Goal: Task Accomplishment & Management: Manage account settings

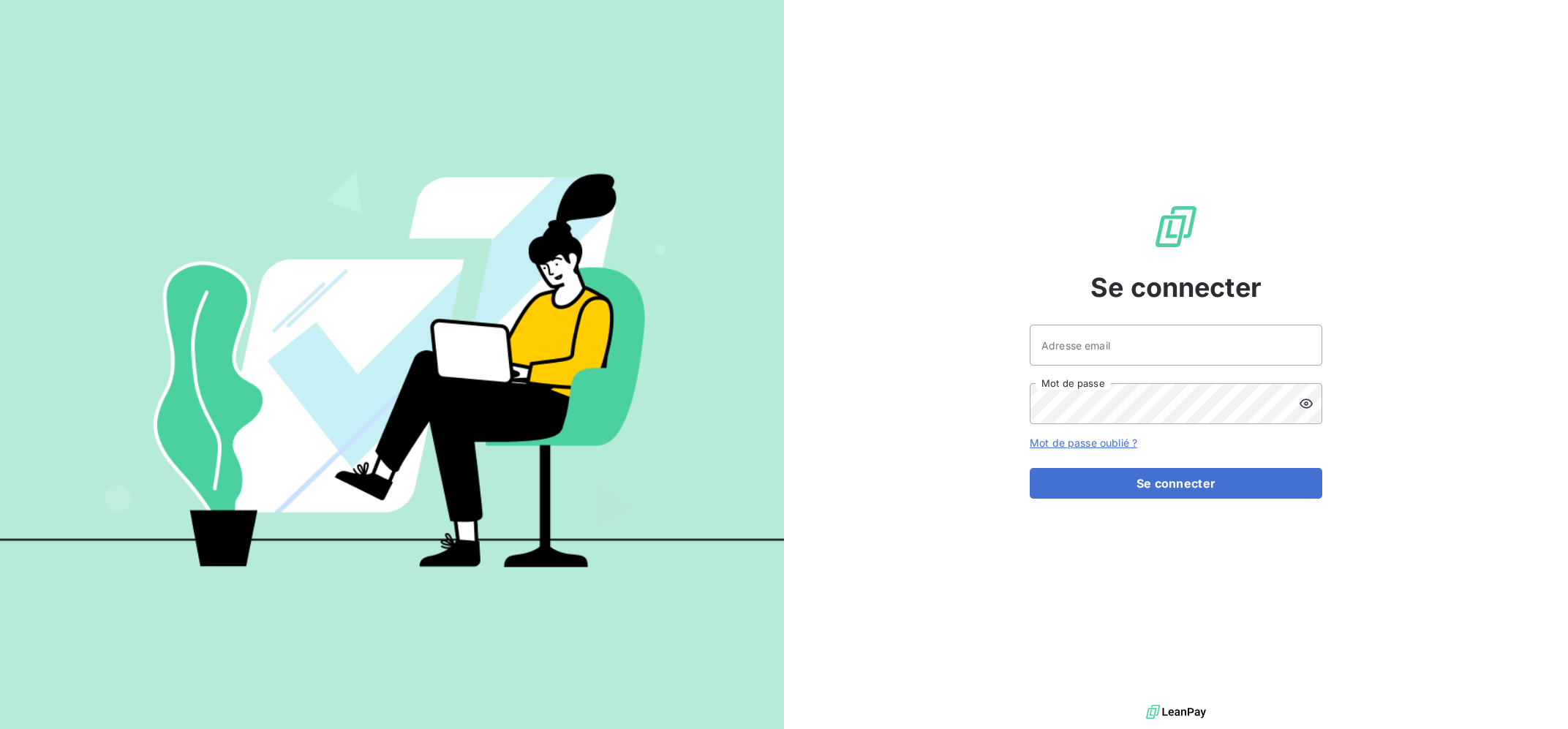
click at [1139, 316] on div "Se connecter Adresse email Mot de passe Mot de passe oublié ? Se connecter" at bounding box center [1176, 350] width 293 height 702
click at [1144, 340] on input "Adresse email" at bounding box center [1176, 345] width 293 height 41
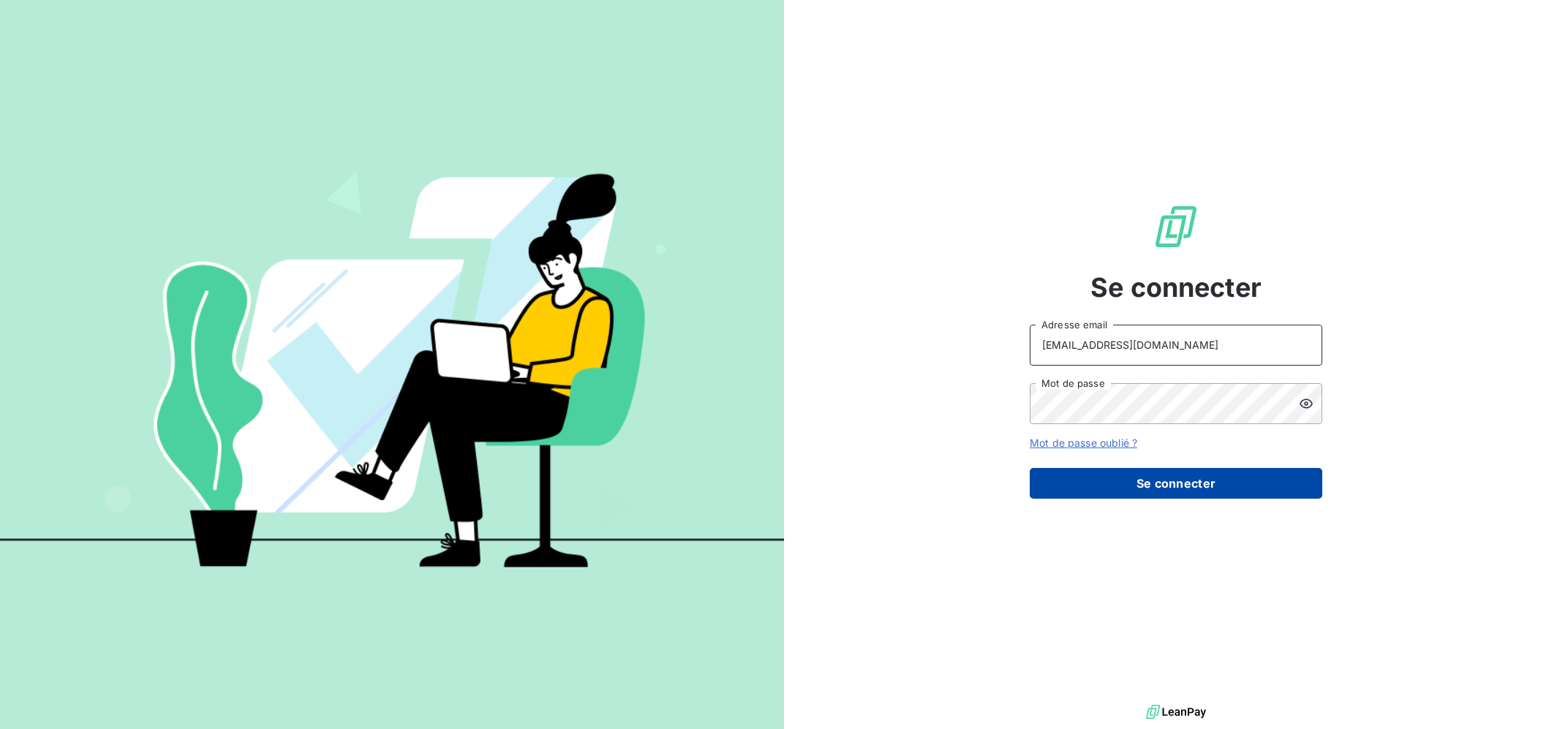
type input "[EMAIL_ADDRESS][DOMAIN_NAME]"
click at [1144, 476] on button "Se connecter" at bounding box center [1176, 484] width 293 height 31
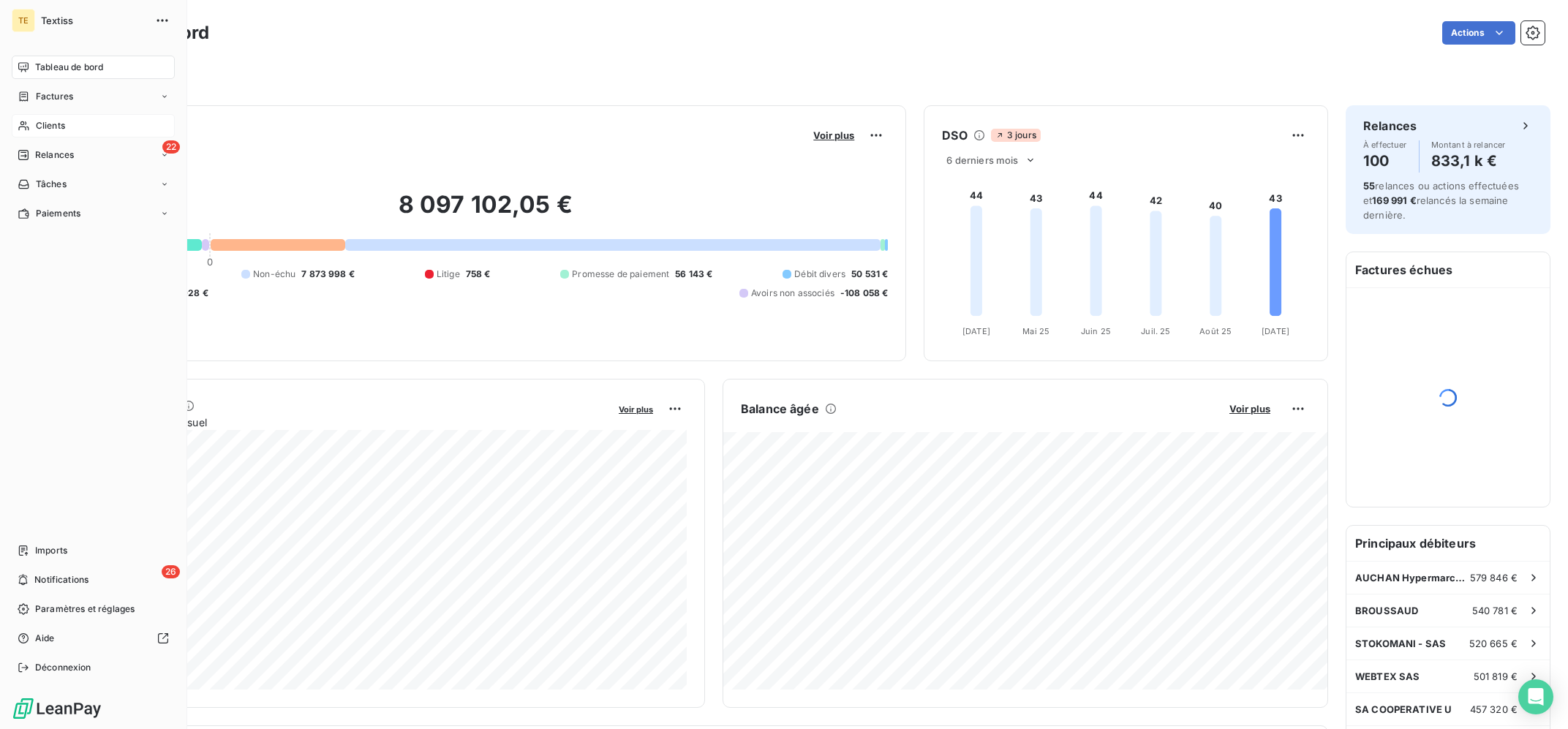
click at [30, 127] on div "Clients" at bounding box center [93, 126] width 163 height 24
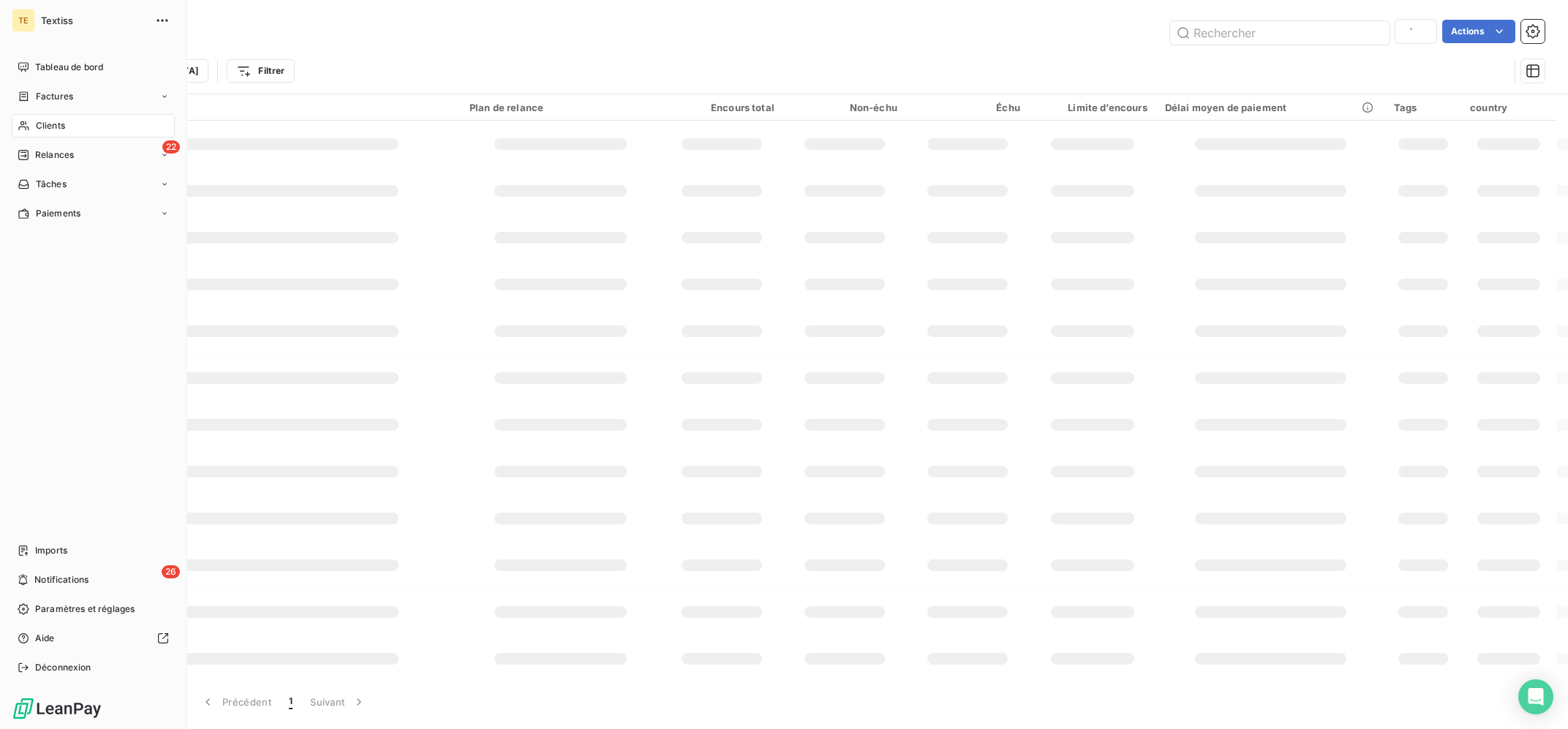
type input "hamadeco"
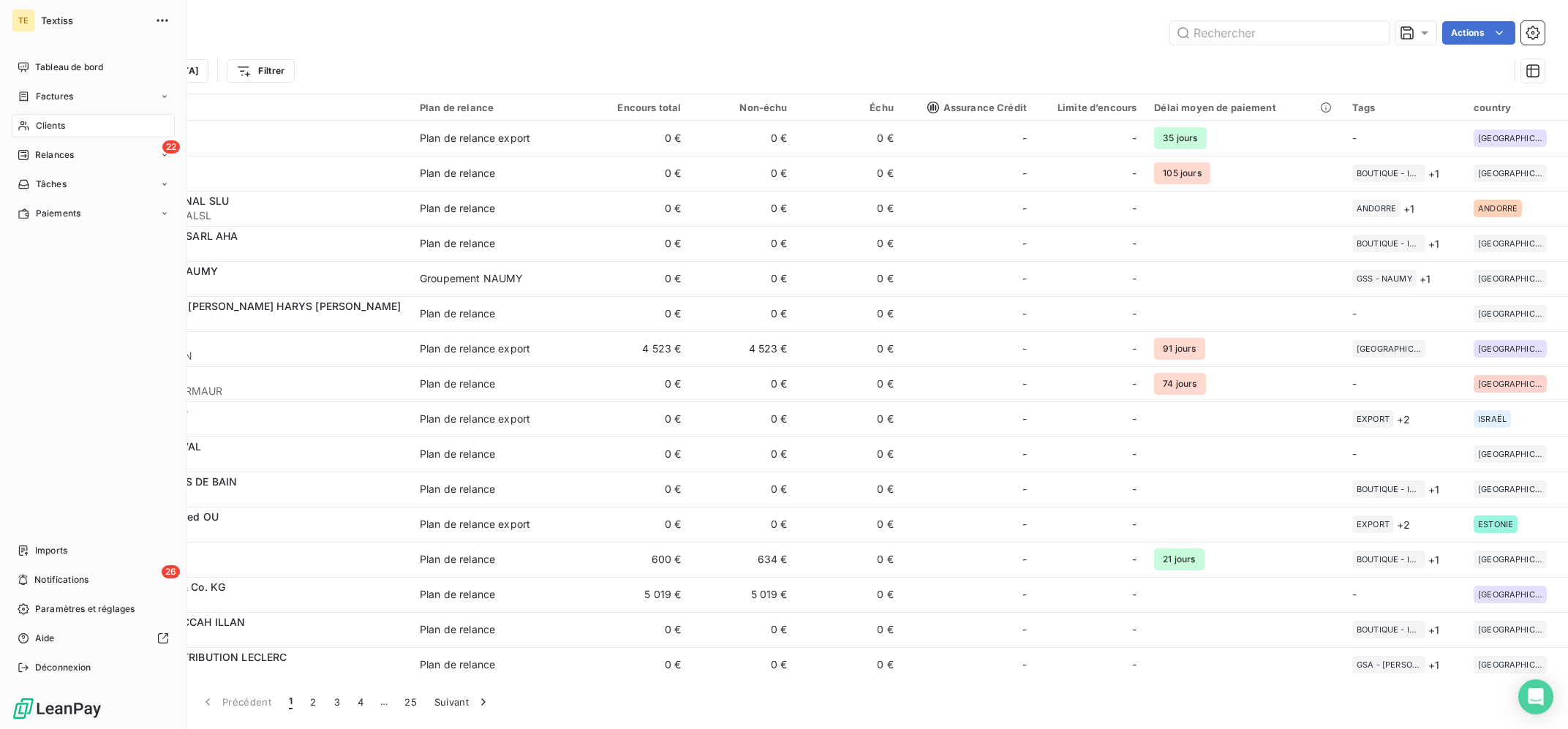
click at [29, 125] on icon at bounding box center [24, 126] width 13 height 12
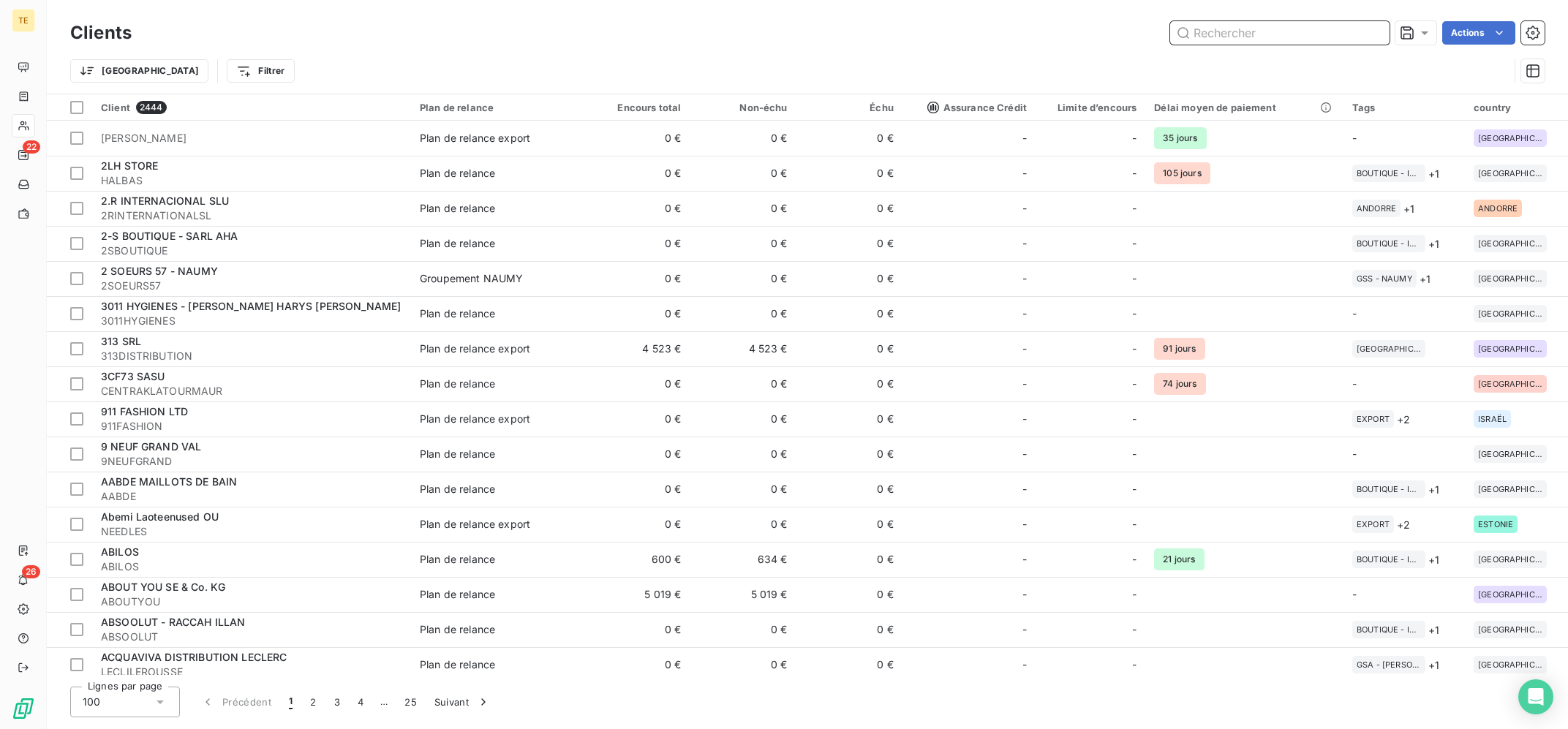
click at [1218, 33] on input "text" at bounding box center [1279, 33] width 219 height 24
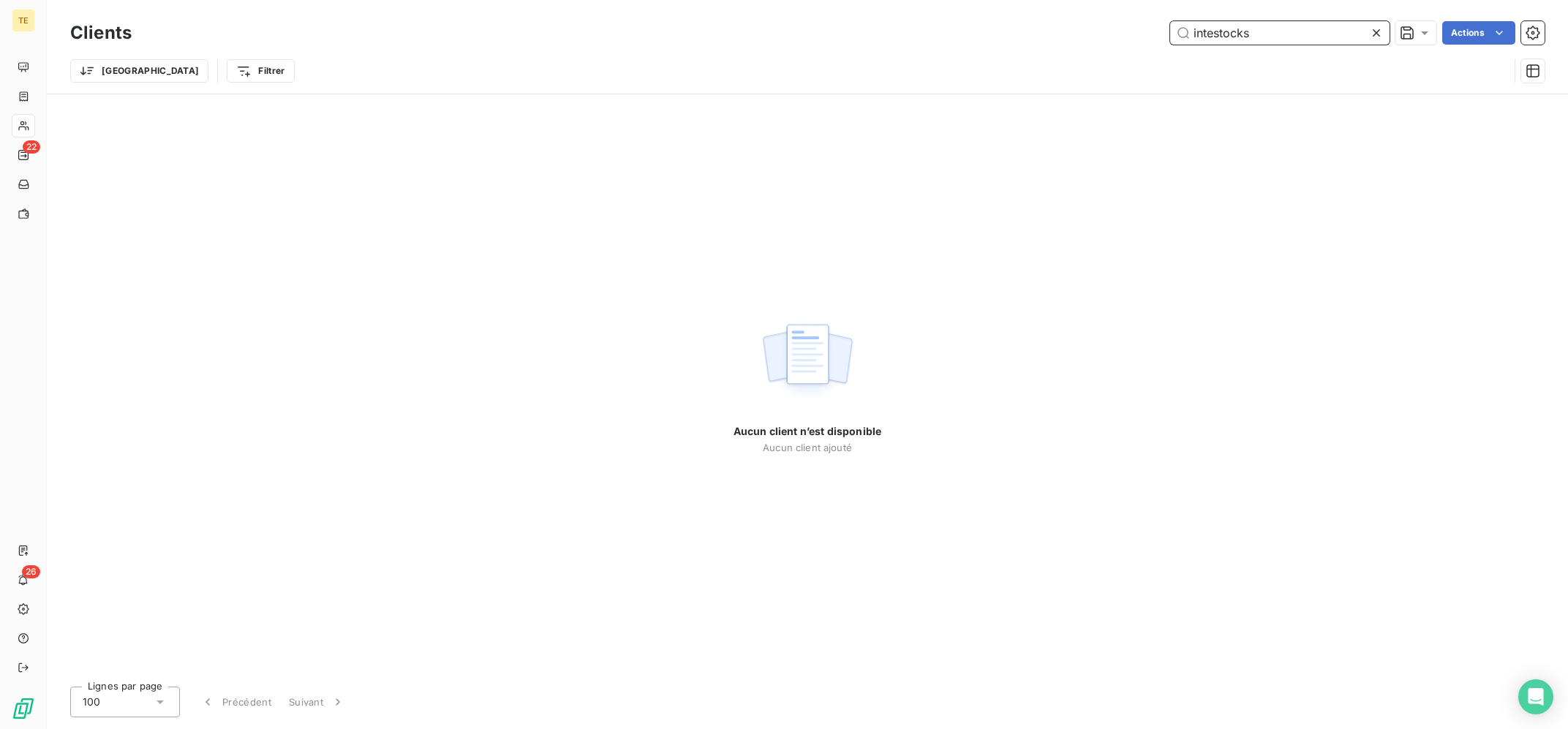
click at [1218, 30] on input "intestocks" at bounding box center [1279, 33] width 219 height 24
click at [1210, 44] on div "Clients intestocks Actions" at bounding box center [807, 33] width 1474 height 31
drag, startPoint x: 1217, startPoint y: 27, endPoint x: 1209, endPoint y: 38, distance: 13.6
click at [1214, 30] on input "intestocks" at bounding box center [1279, 33] width 219 height 24
click at [1208, 38] on input "intestocks" at bounding box center [1279, 33] width 219 height 24
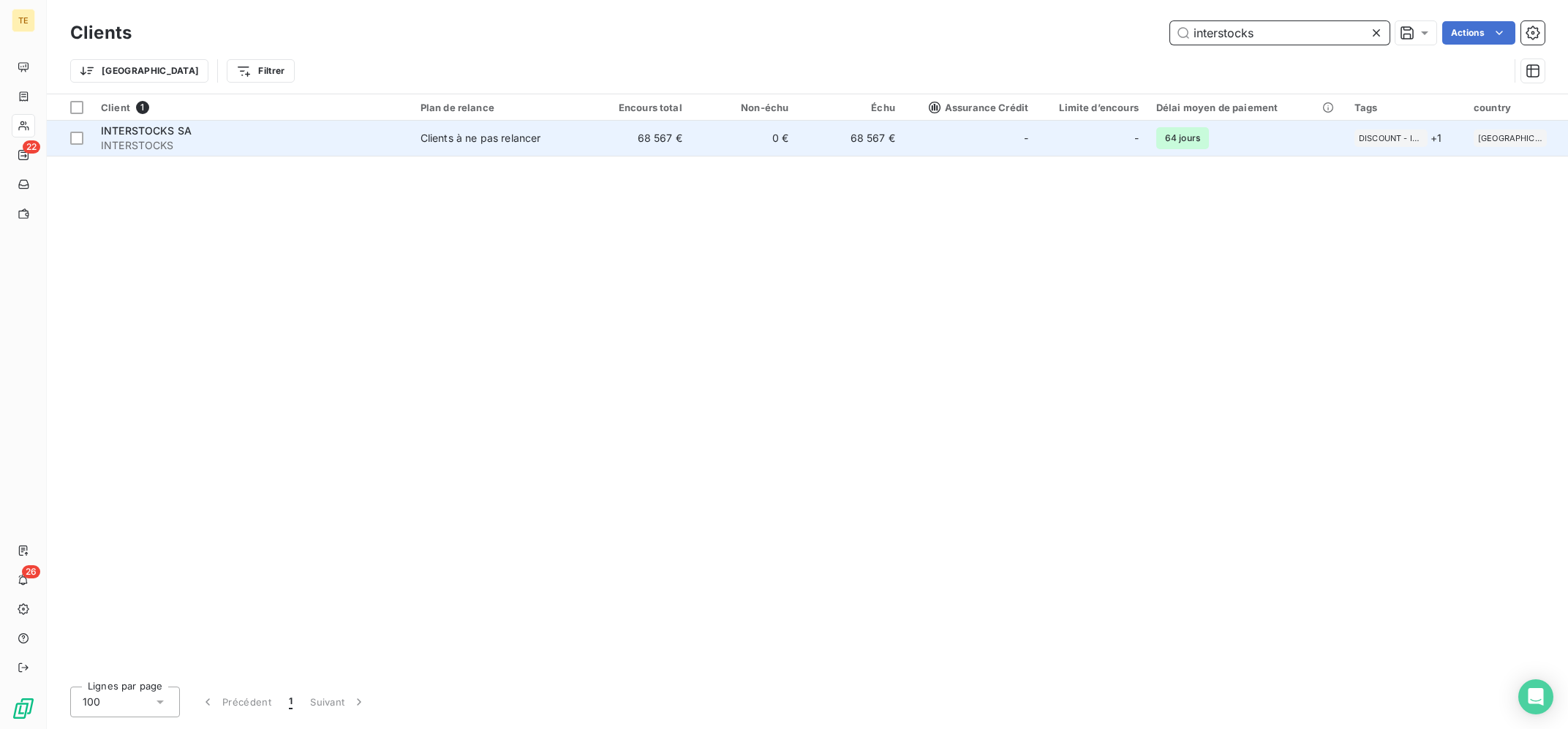
type input "interstocks"
click at [727, 136] on td "0 €" at bounding box center [744, 139] width 107 height 35
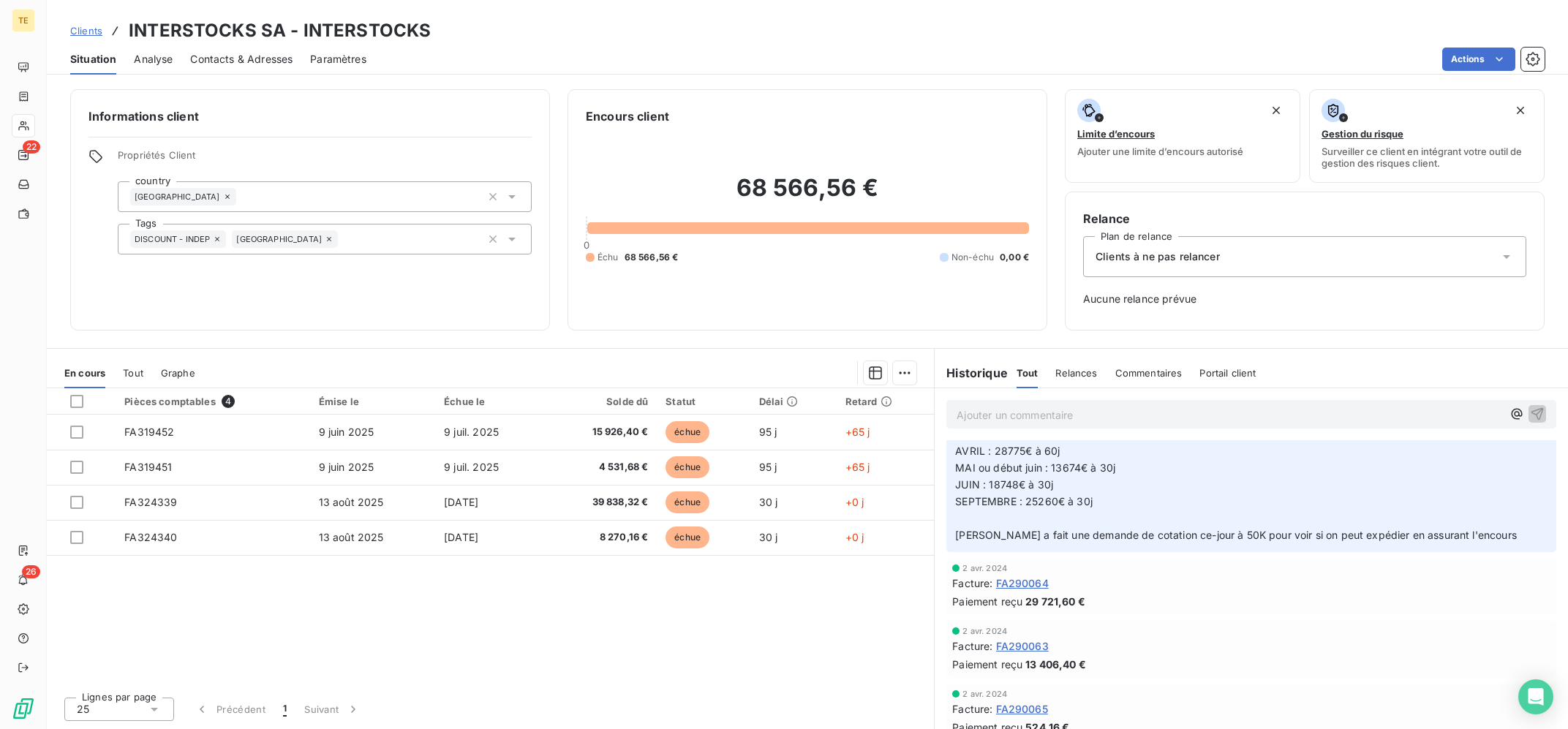
scroll to position [811, 0]
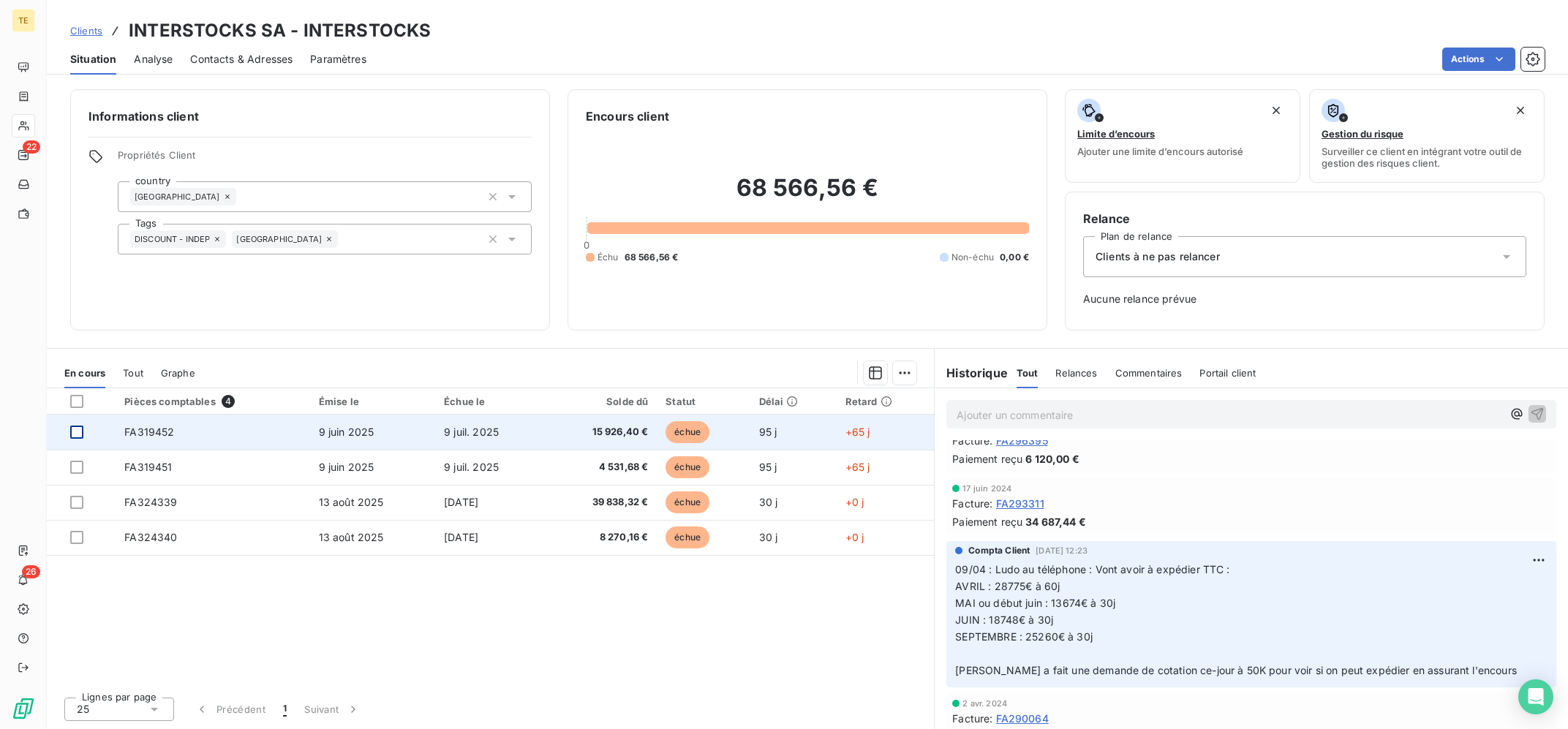
click at [74, 433] on div at bounding box center [77, 432] width 13 height 13
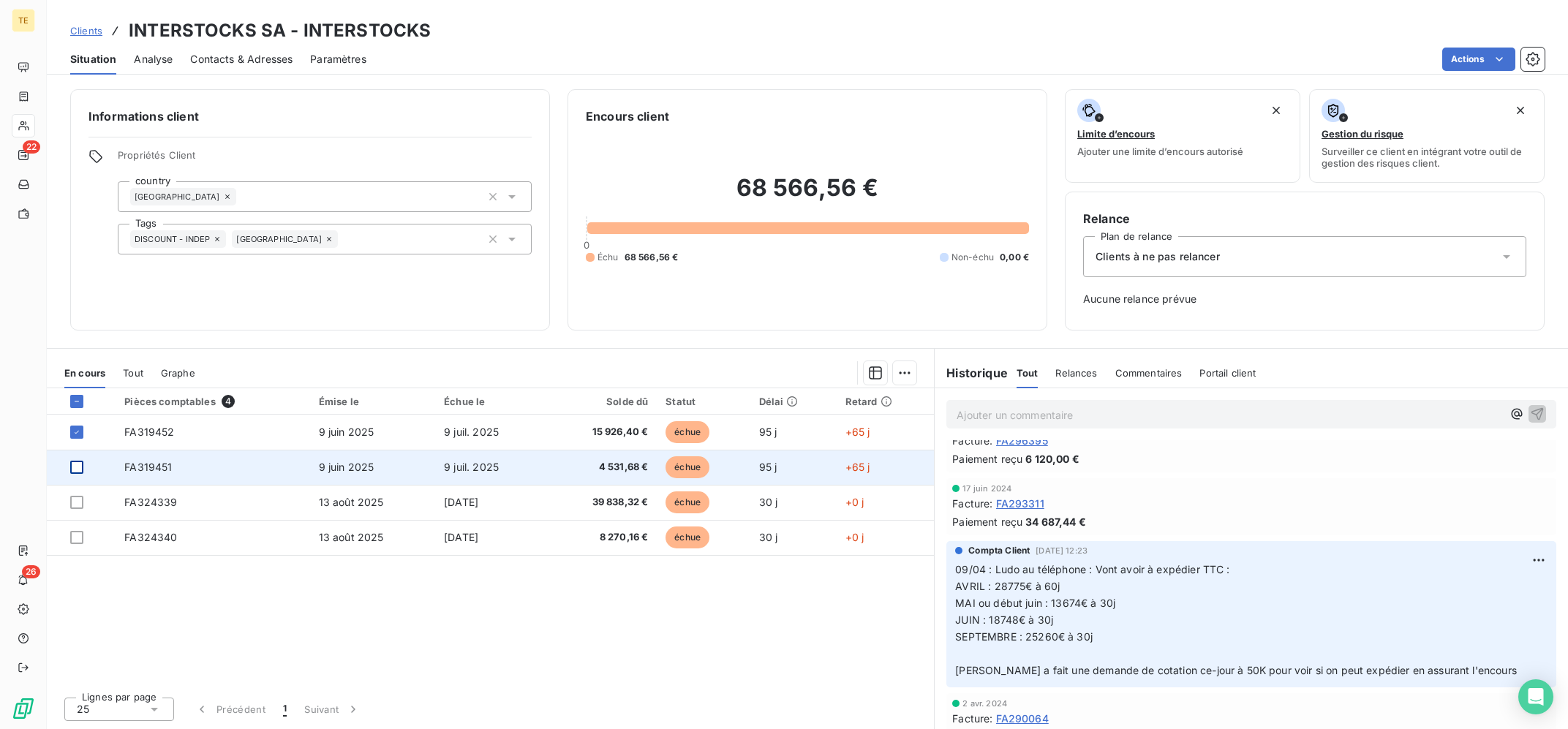
click at [72, 469] on div at bounding box center [77, 468] width 13 height 13
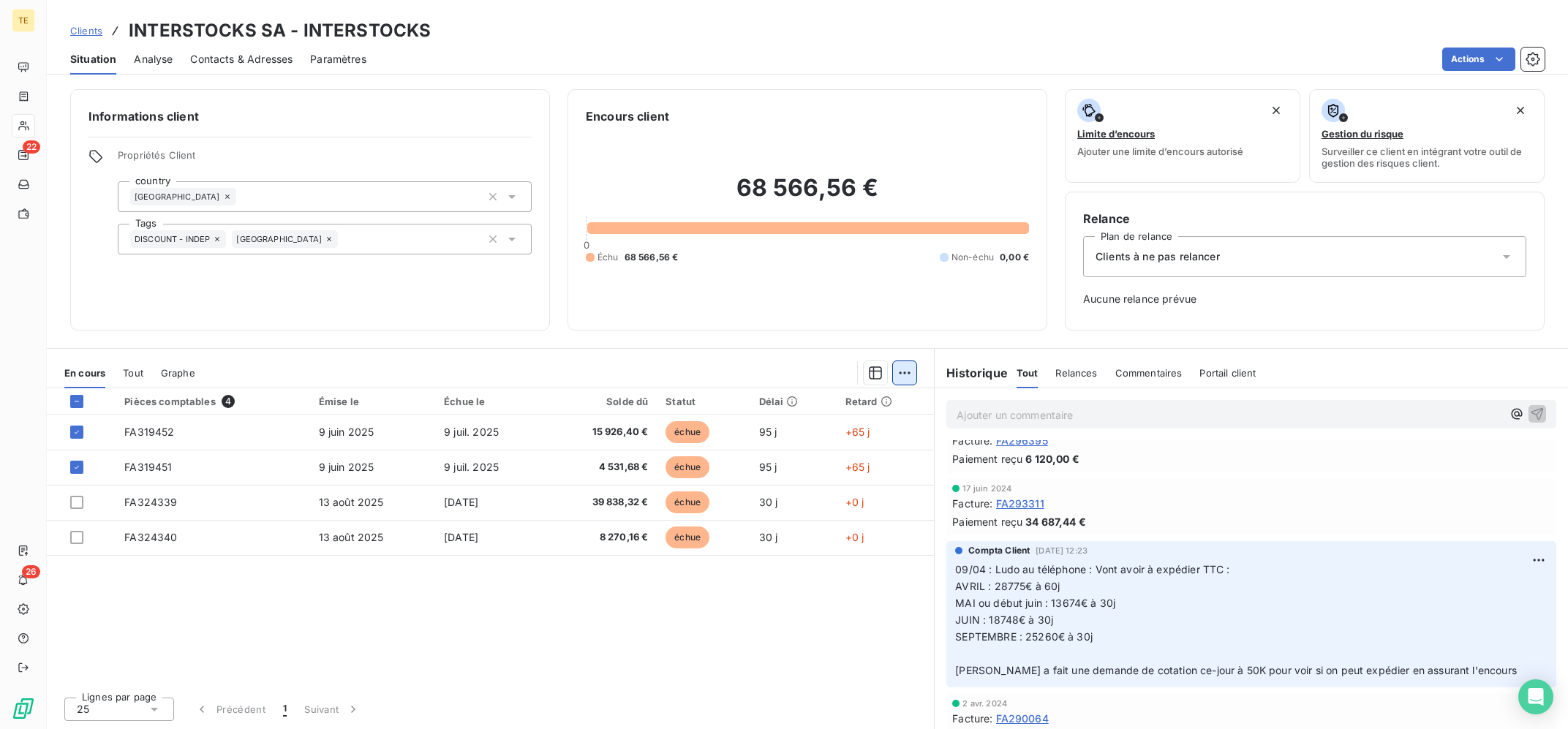
click at [901, 378] on html "TE 22 26 Clients INTERSTOCKS SA - INTERSTOCKS Situation Analyse Contacts & Adre…" at bounding box center [784, 364] width 1568 height 729
click at [816, 432] on div "Ajouter une promesse de paiement (2 factures)" at bounding box center [776, 431] width 266 height 24
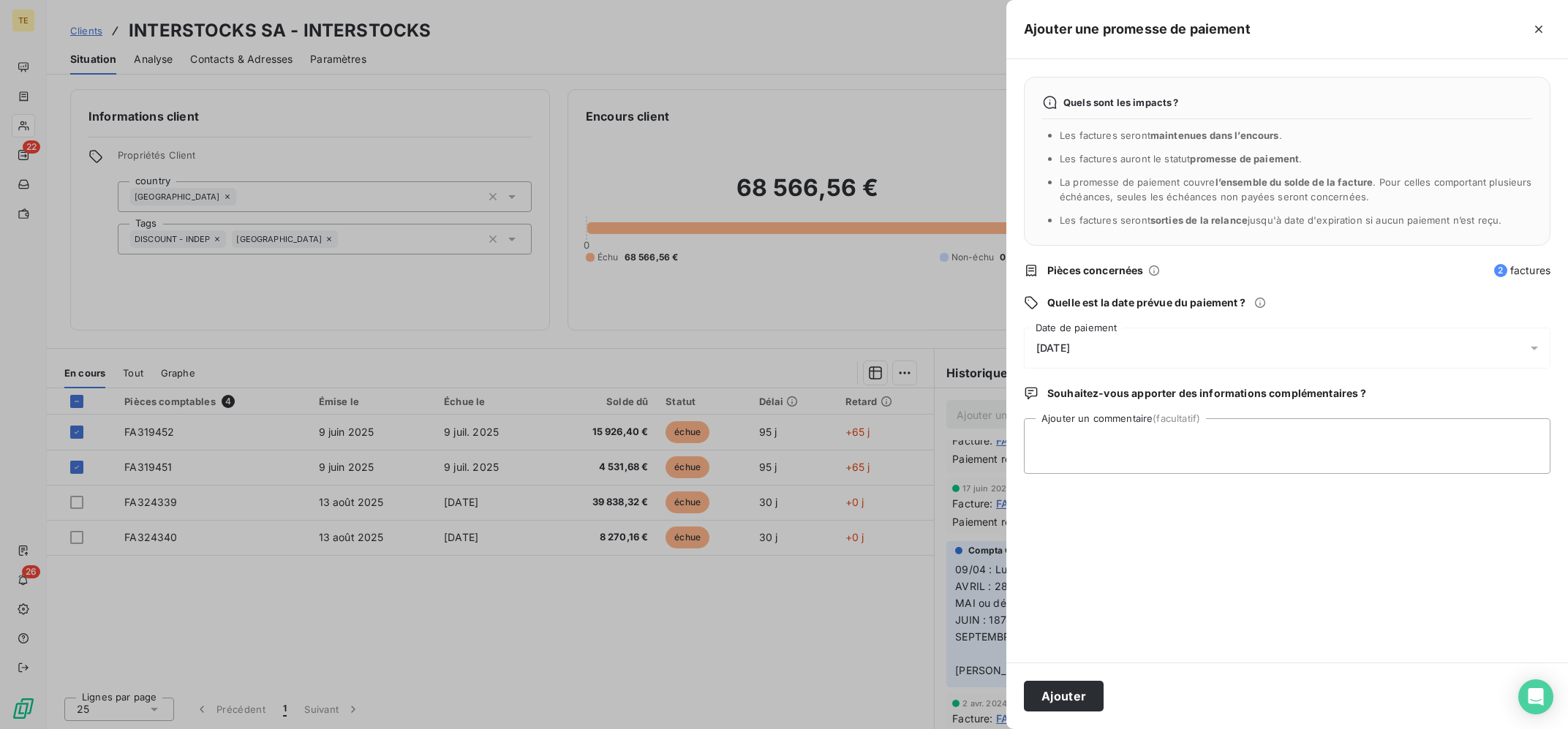
click at [1122, 358] on div "[DATE]" at bounding box center [1287, 348] width 527 height 41
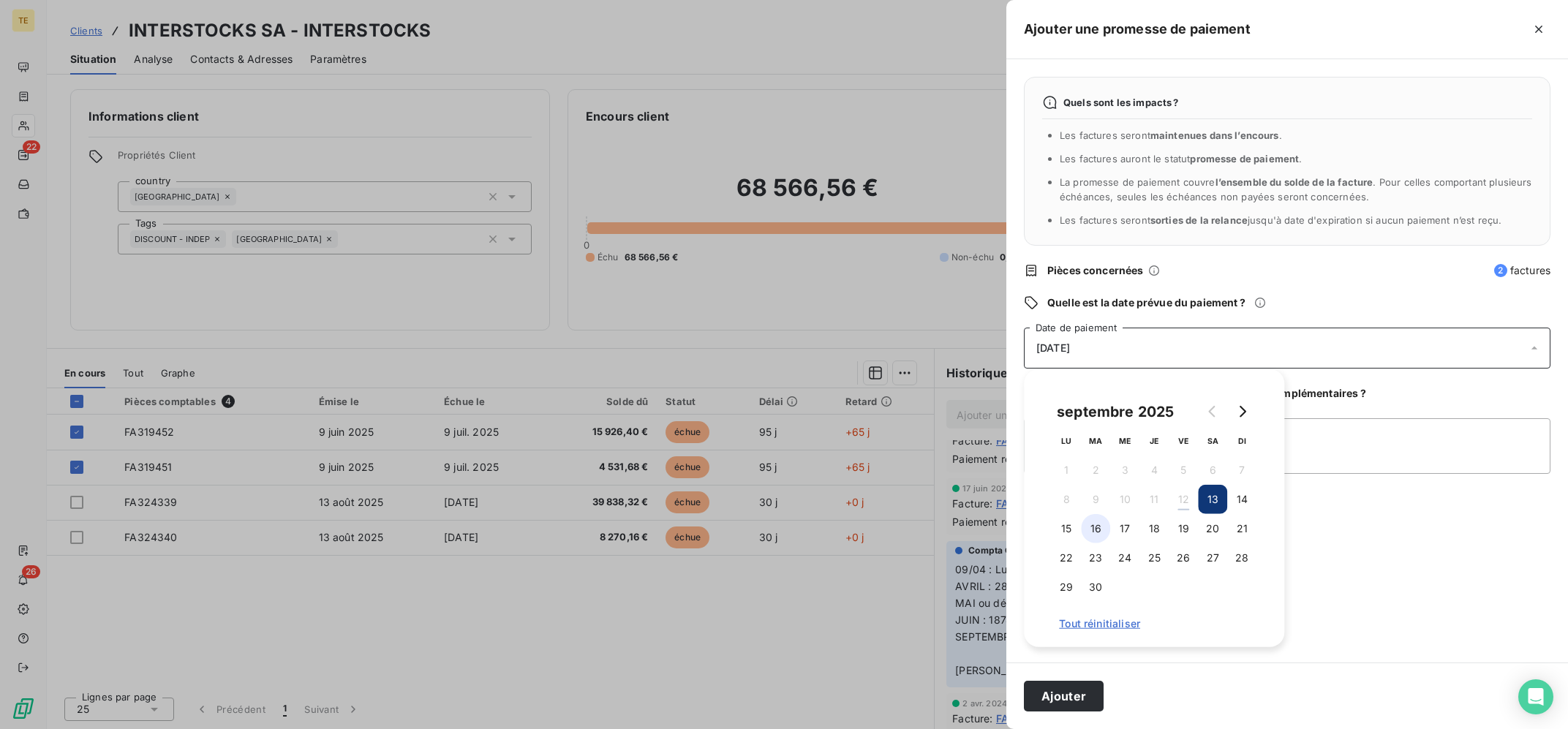
click at [1109, 531] on button "16" at bounding box center [1095, 529] width 30 height 30
click at [1243, 423] on button "Go to next month" at bounding box center [1242, 412] width 30 height 30
click at [1117, 528] on button "15" at bounding box center [1125, 529] width 30 height 30
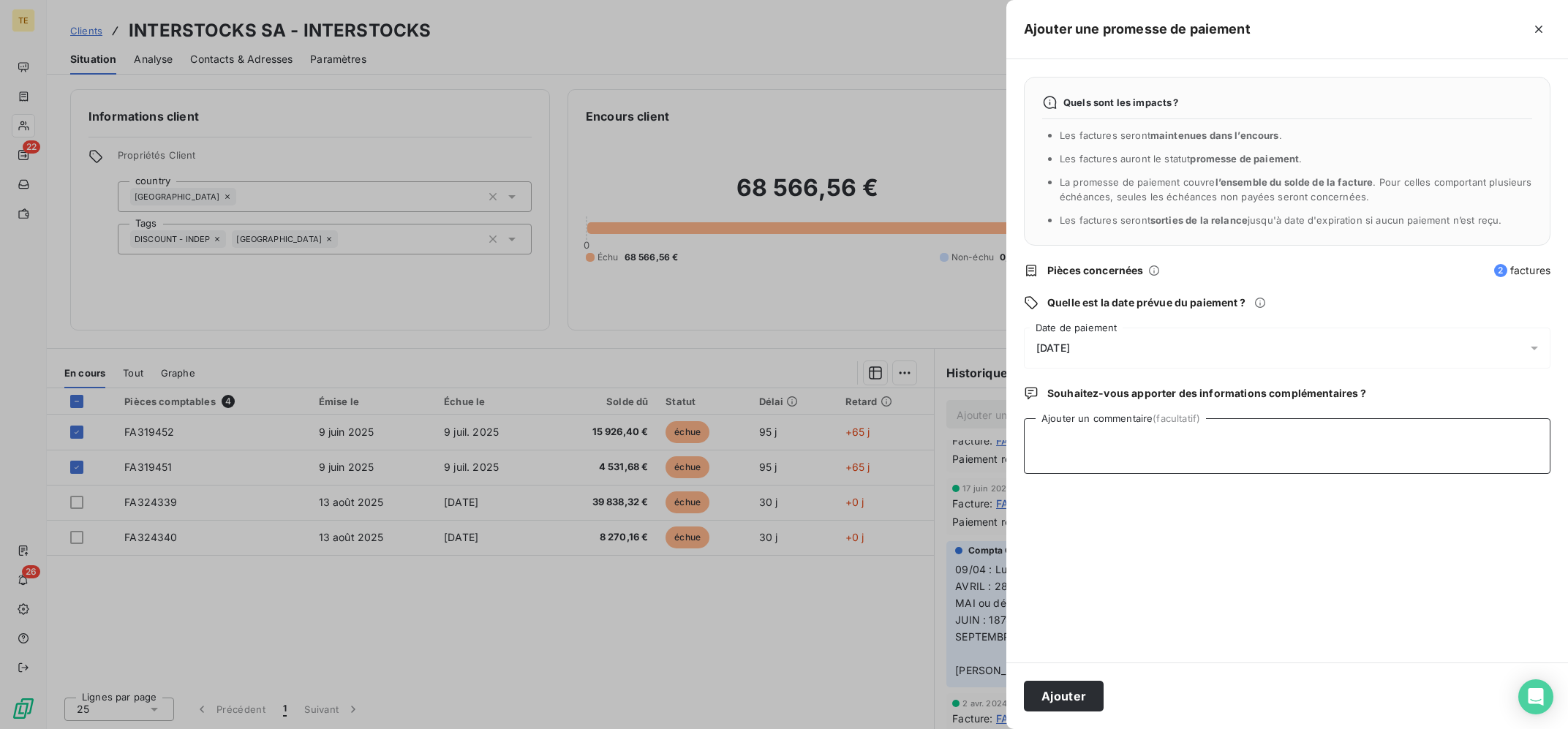
click at [1390, 450] on textarea "Ajouter un commentaire (facultatif)" at bounding box center [1287, 446] width 527 height 55
drag, startPoint x: 1166, startPoint y: 466, endPoint x: 869, endPoint y: 398, distance: 304.7
click at [1024, 418] on textarea "12/09 :" at bounding box center [1287, 446] width 527 height 55
paste textarea "SI PAS PAYE OU PAS DE NOUVELLES, VOIR AVEC [PERSON_NAME] POUR RELANCER SUR LE M…"
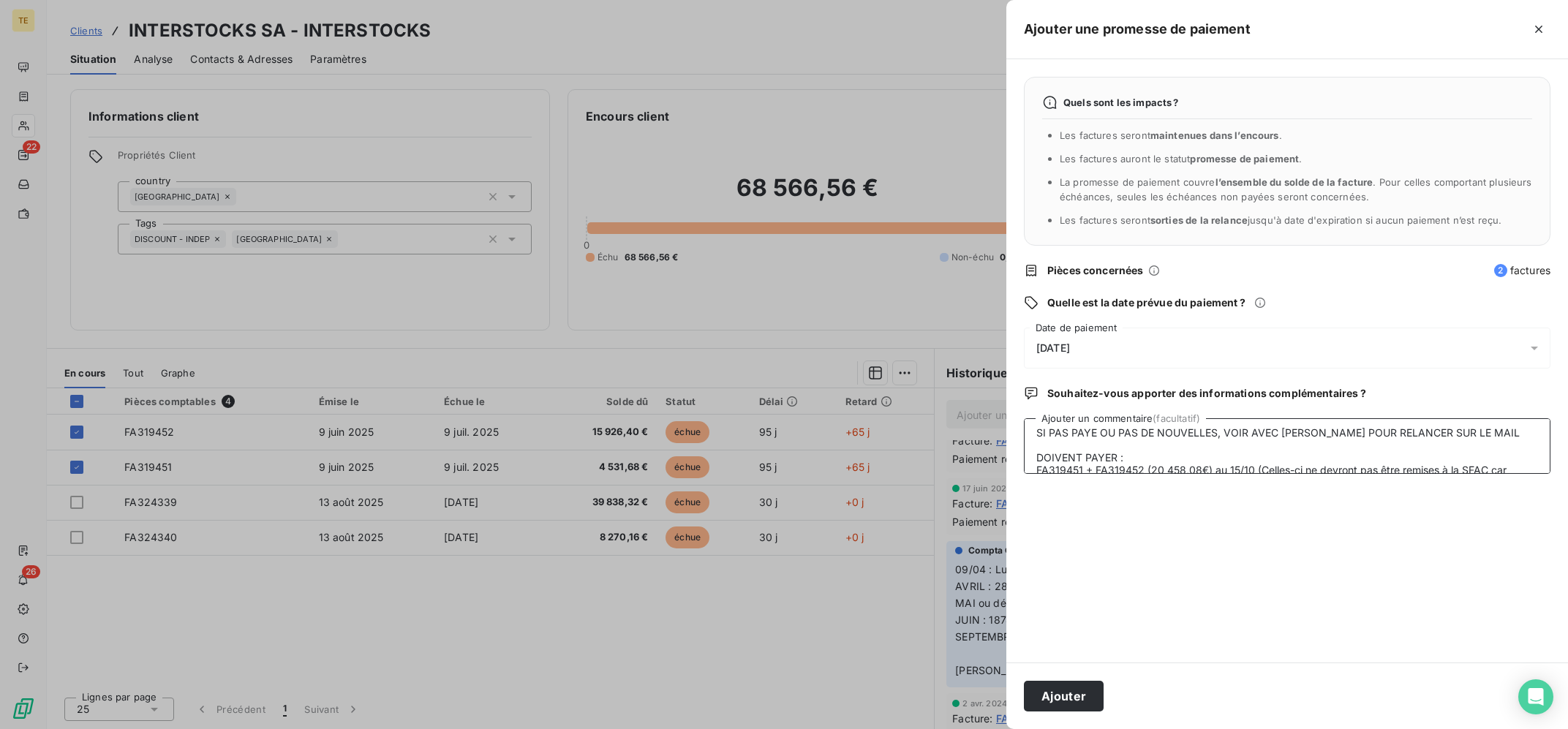
scroll to position [0, 0]
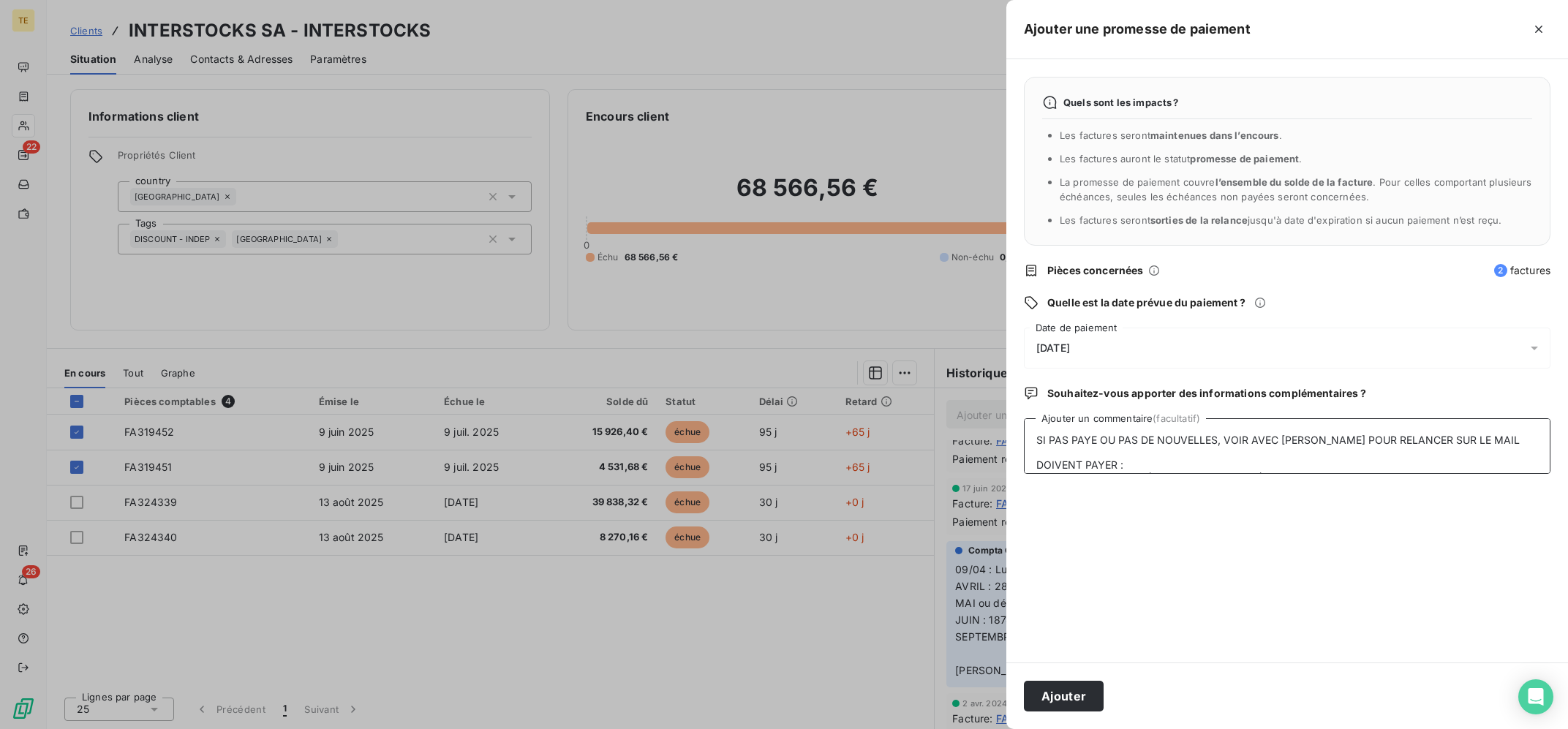
click at [1033, 439] on textarea "SI PAS PAYE OU PAS DE NOUVELLES, VOIR AVEC [PERSON_NAME] POUR RELANCER SUR LE M…" at bounding box center [1287, 446] width 527 height 55
click at [1070, 349] on span "[DATE]" at bounding box center [1053, 348] width 34 height 12
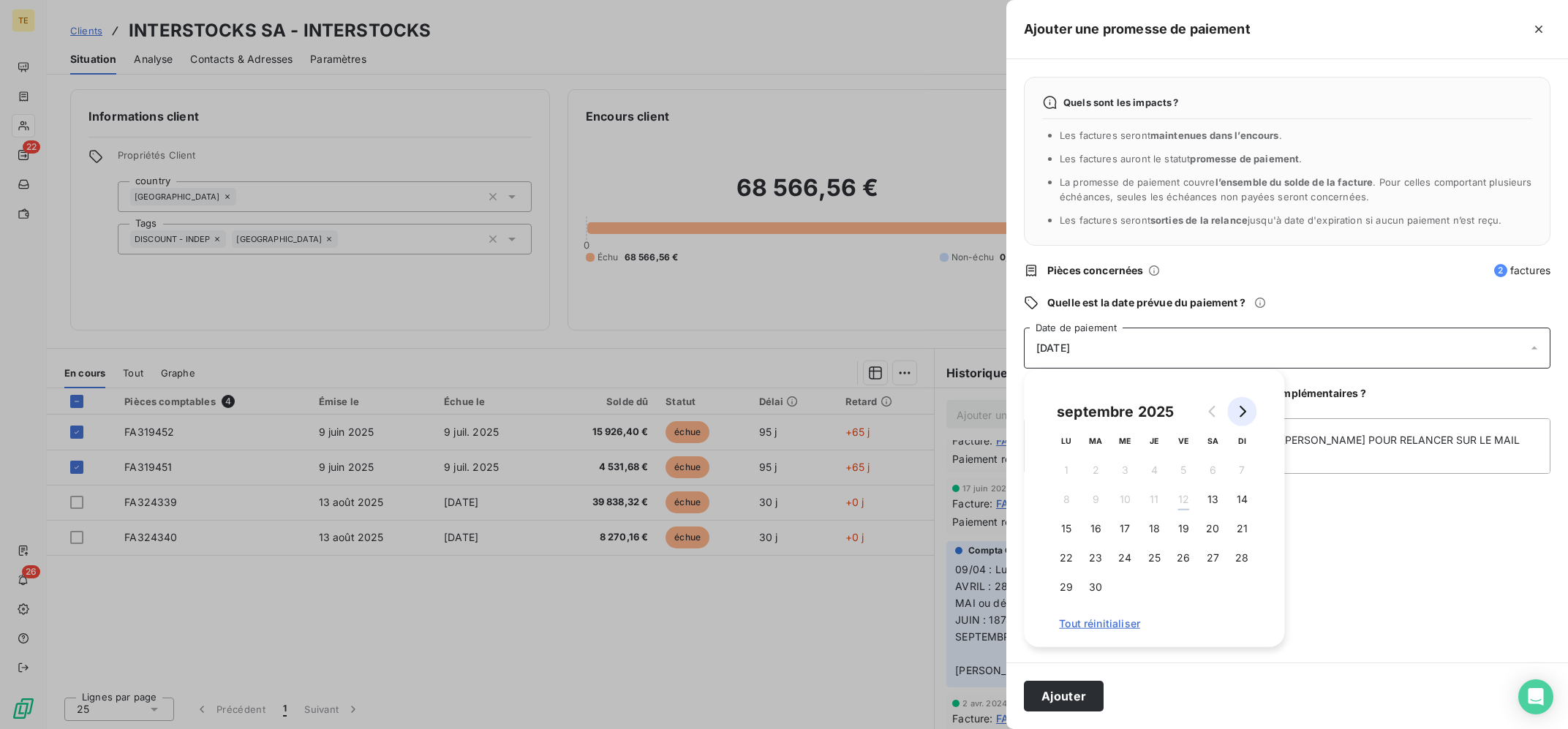
click at [1241, 418] on icon "Go to next month" at bounding box center [1243, 412] width 7 height 12
click at [1070, 530] on button "13" at bounding box center [1066, 529] width 30 height 30
click at [1397, 429] on textarea "SI PAS PAYE OU PAS DE NOUVELLES, VOIR AVEC [PERSON_NAME] POUR RELANCER SUR LE M…" at bounding box center [1287, 446] width 527 height 55
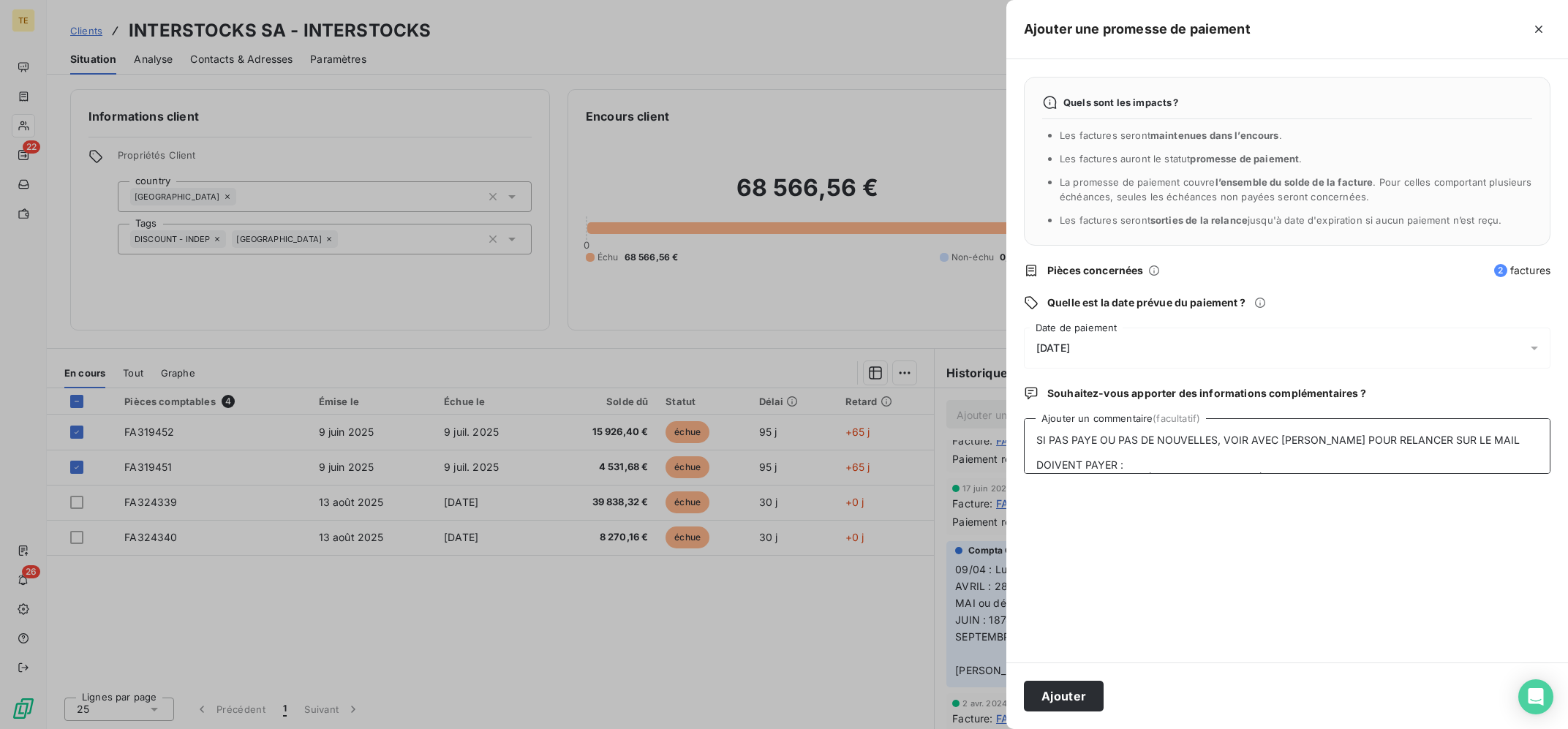
click at [1036, 440] on textarea "SI PAS PAYE OU PAS DE NOUVELLES, VOIR AVEC [PERSON_NAME] POUR RELANCER SUR LE M…" at bounding box center [1287, 446] width 527 height 55
click at [1070, 442] on textarea "12/09 : SI PAS PAYE OU PAS DE NOUVELLES, VOIR AVEC [PERSON_NAME] POUR RELANCER …" at bounding box center [1287, 446] width 527 height 55
drag, startPoint x: 1130, startPoint y: 461, endPoint x: 1035, endPoint y: 450, distance: 95.6
click at [1035, 450] on textarea "12/09 : SI PAS PAYE OU PAS DE NOUVELLES, VOIR AVEC [PERSON_NAME] POUR RELANCER …" at bounding box center [1287, 446] width 527 height 55
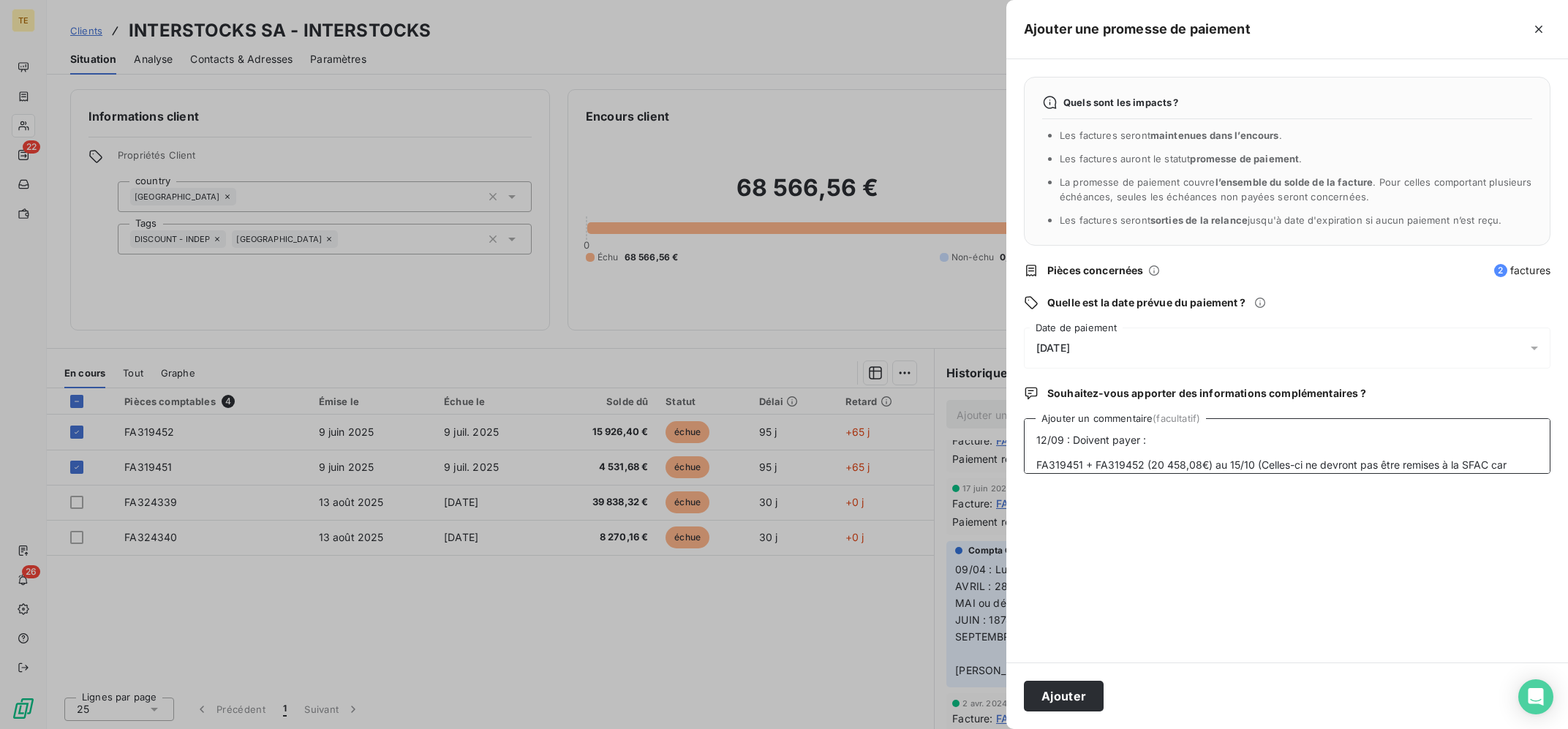
drag, startPoint x: 1218, startPoint y: 458, endPoint x: 1238, endPoint y: 469, distance: 22.8
click at [1291, 443] on textarea "12/09 : Doivent payer : FA319451 + FA319452 (20 458,08€) au 15/10 (Celles-ci ne…" at bounding box center [1287, 446] width 527 height 55
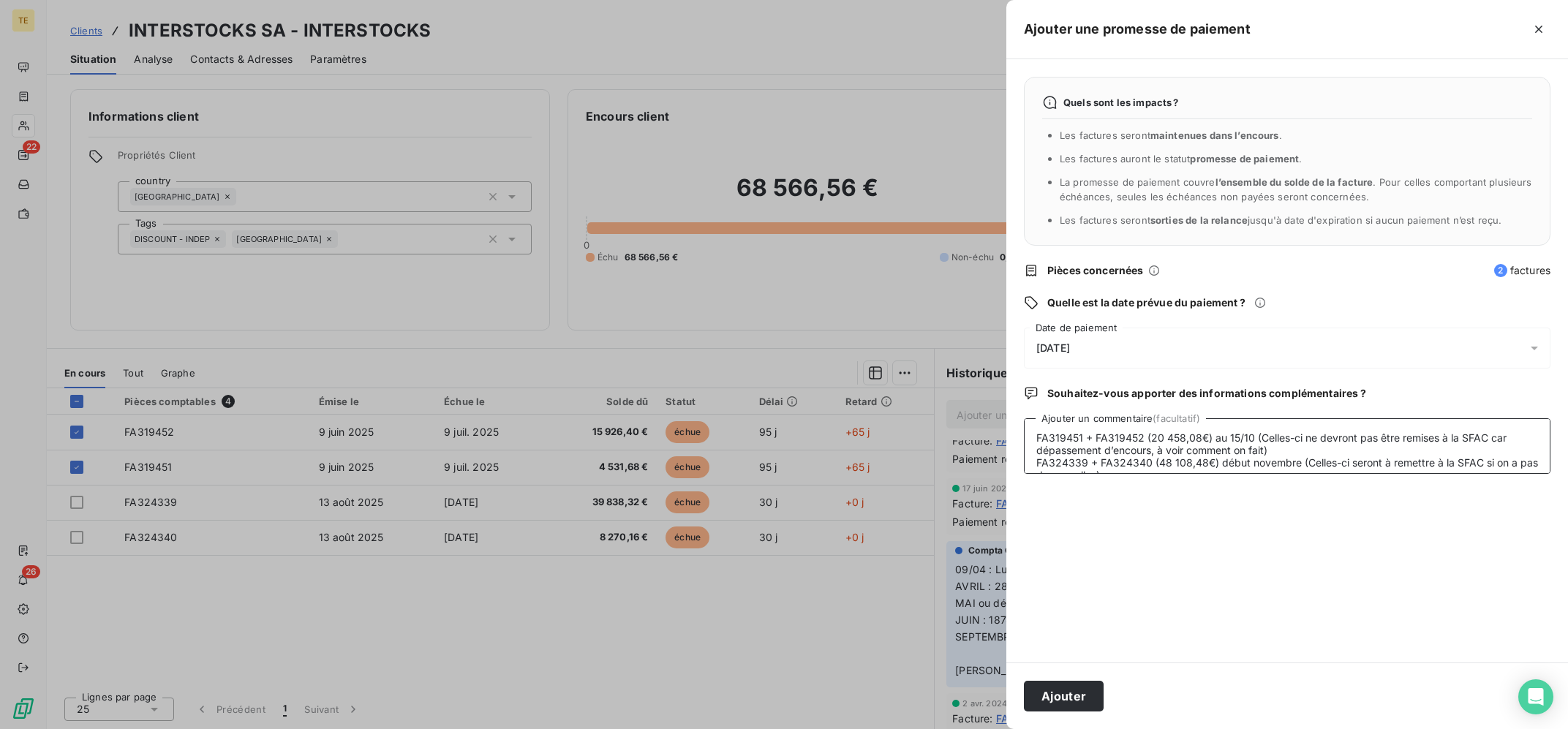
scroll to position [47, 0]
click at [1294, 458] on textarea "12/09 : Doivent payer : FA319451 + FA319452 (20 458,08€) au 15/10 (Celles-ci ne…" at bounding box center [1287, 446] width 527 height 55
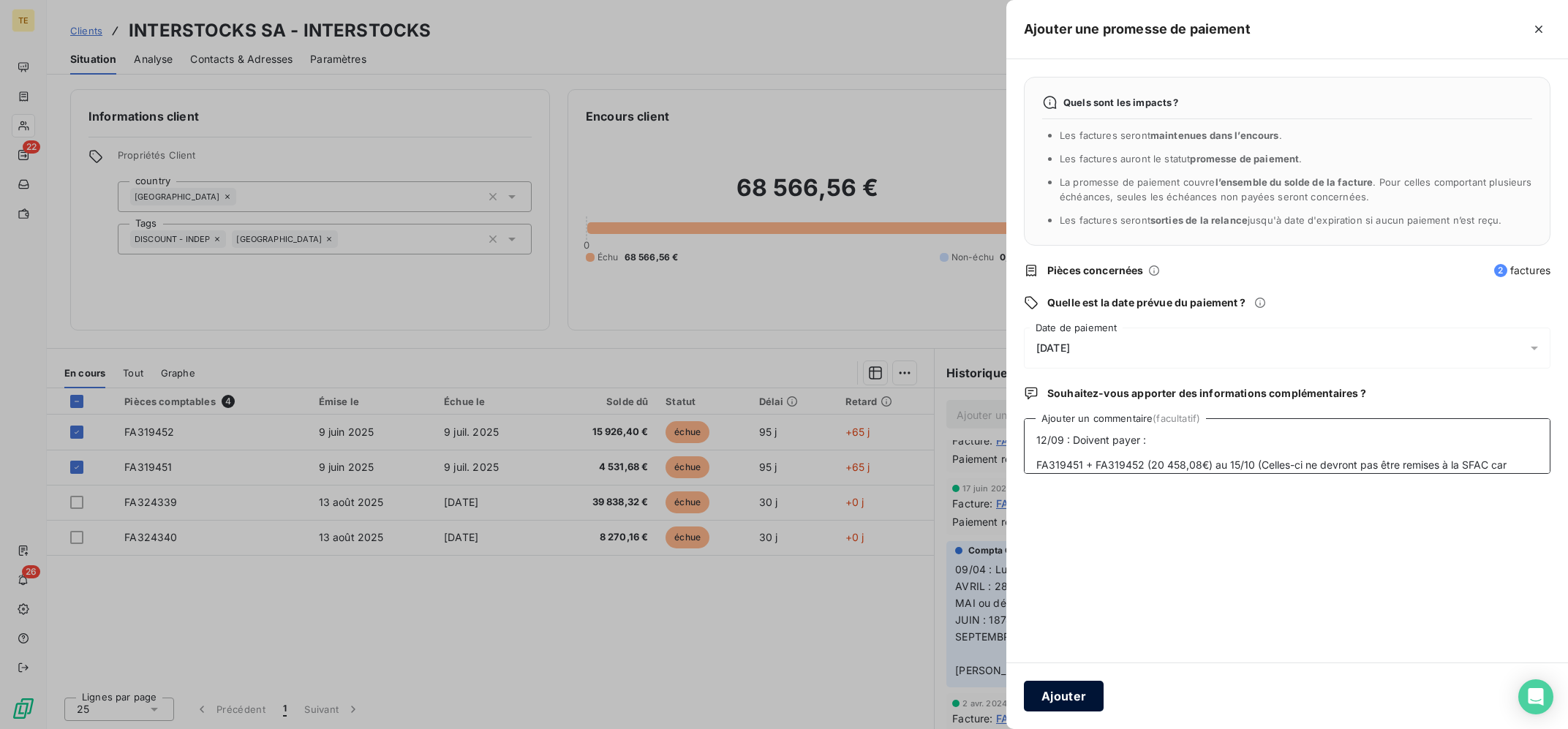
type textarea "12/09 : Doivent payer : FA319451 + FA319452 (20 458,08€) au 15/10 (Celles-ci ne…"
click at [1056, 708] on button "Ajouter" at bounding box center [1064, 697] width 80 height 31
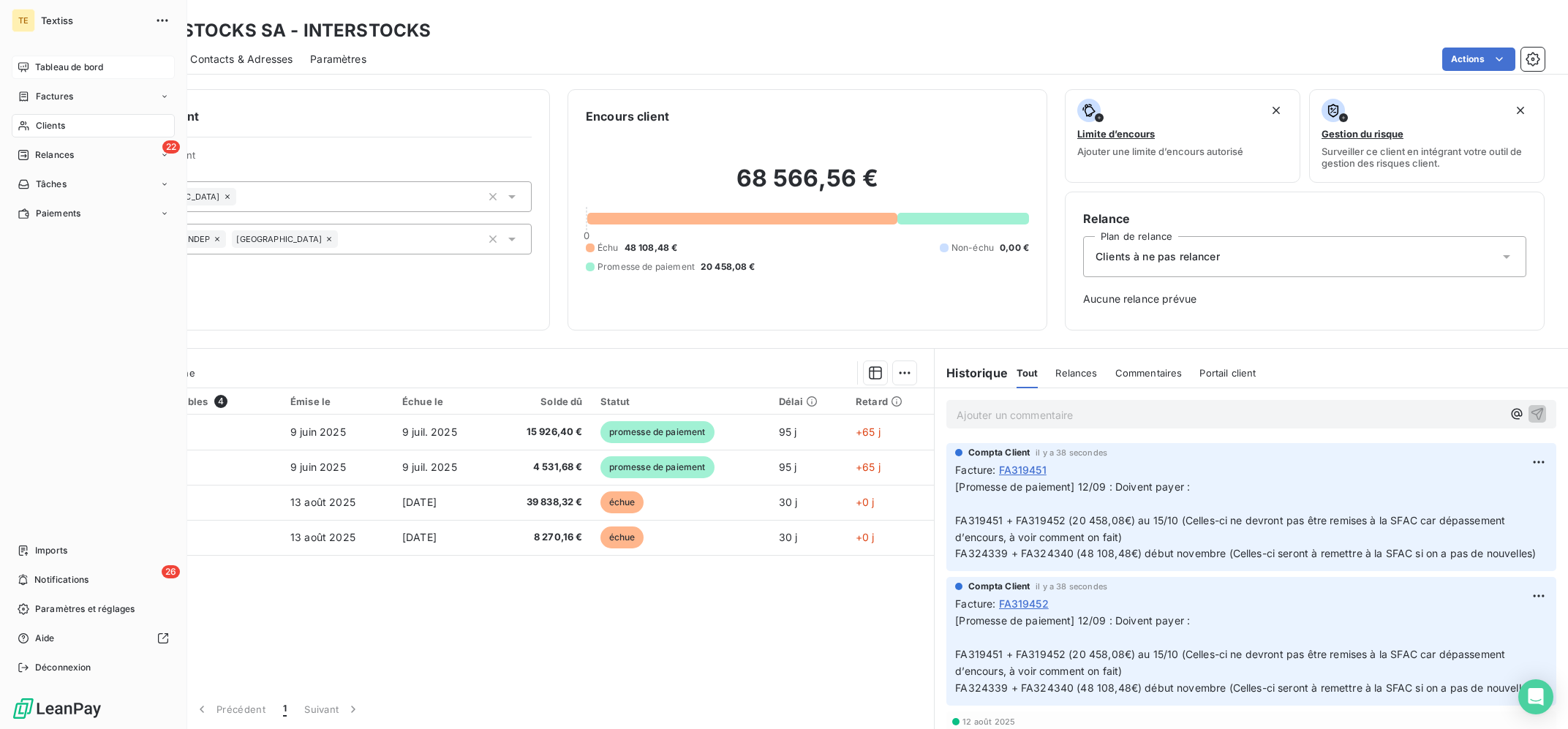
click at [19, 69] on icon at bounding box center [24, 67] width 12 height 12
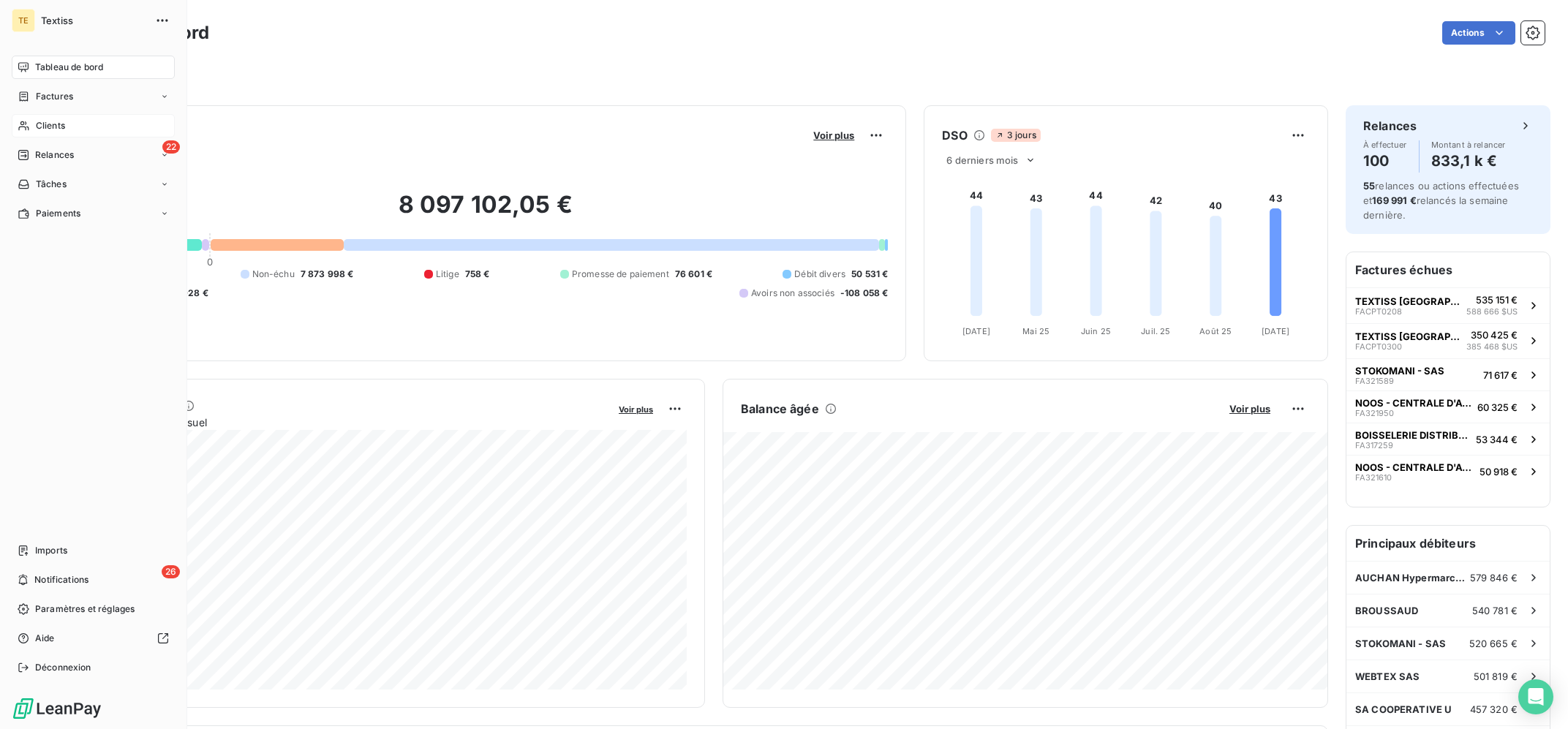
click at [30, 124] on icon at bounding box center [24, 126] width 13 height 12
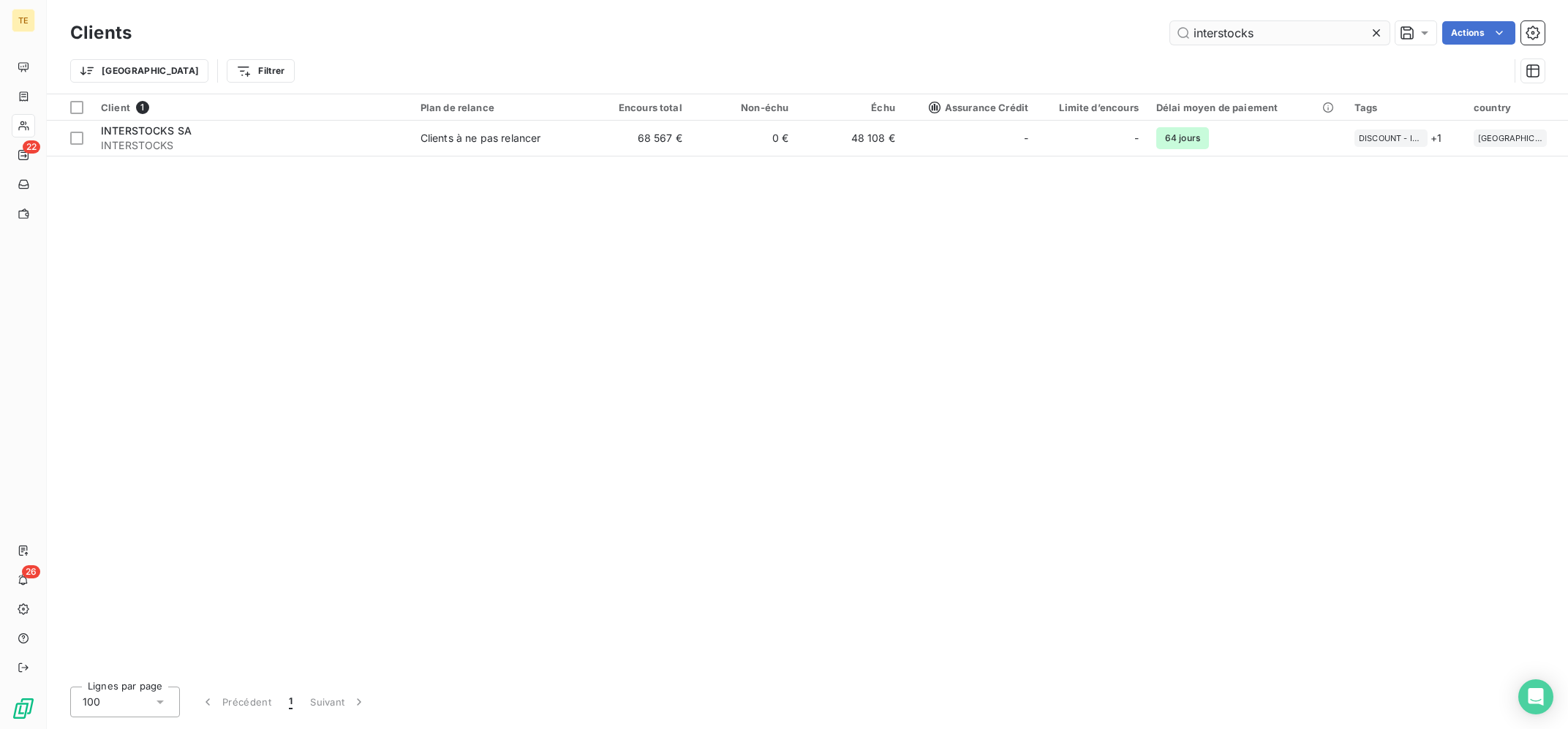
click at [1303, 23] on input "interstocks" at bounding box center [1279, 33] width 219 height 24
click at [1303, 25] on input "interstocks" at bounding box center [1279, 33] width 219 height 24
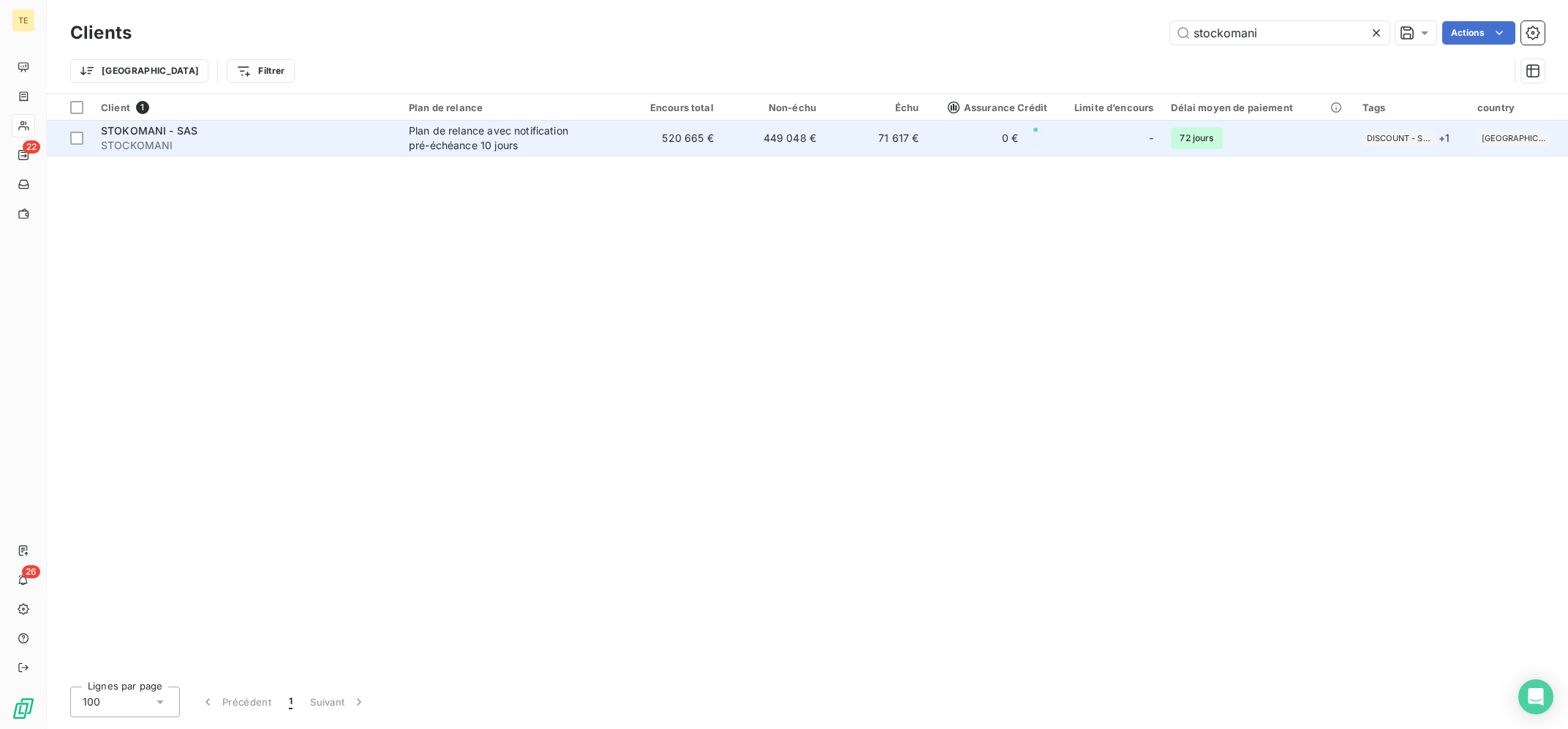
type input "stockomani"
click at [651, 140] on td "520 665 €" at bounding box center [670, 139] width 103 height 35
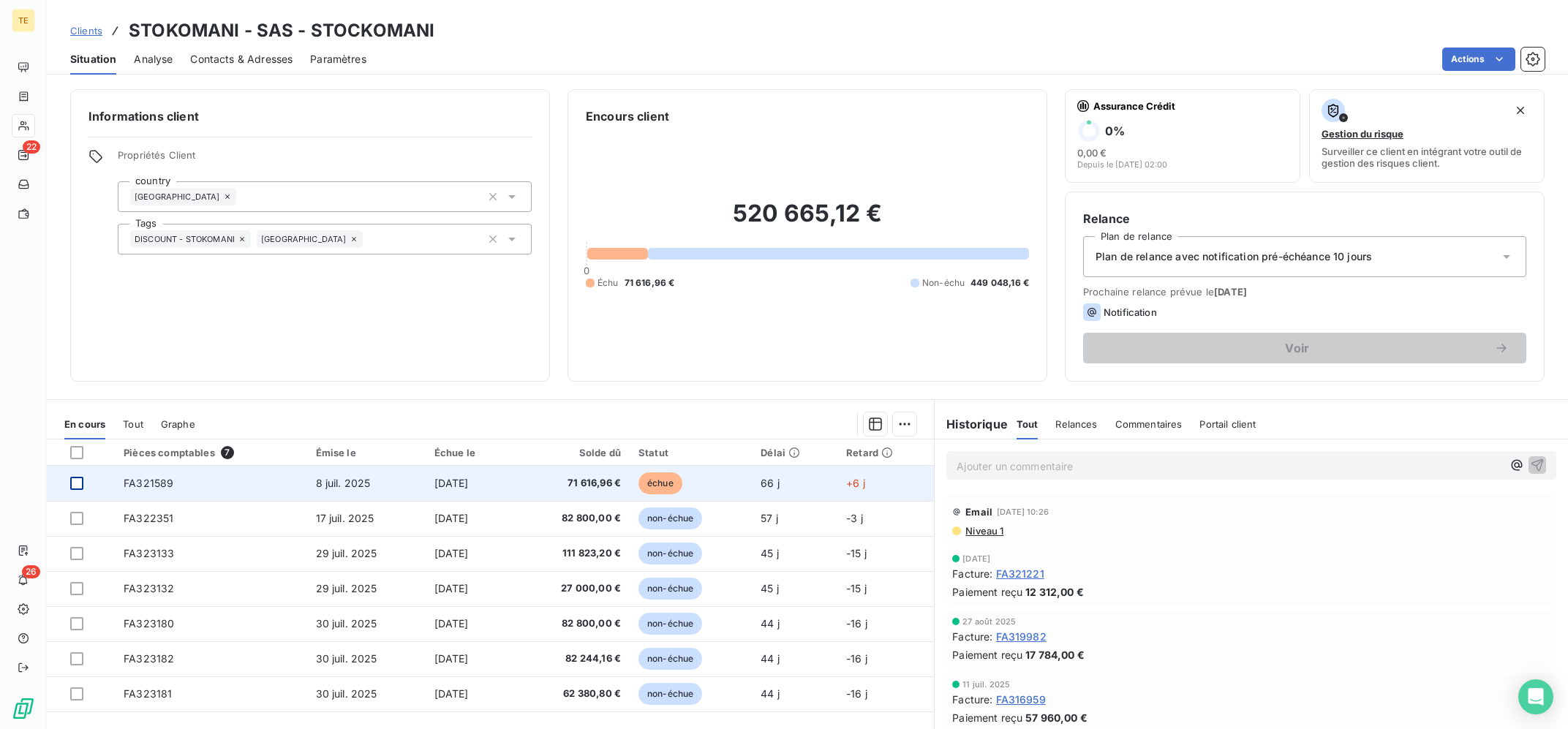
click at [79, 485] on div at bounding box center [77, 483] width 13 height 13
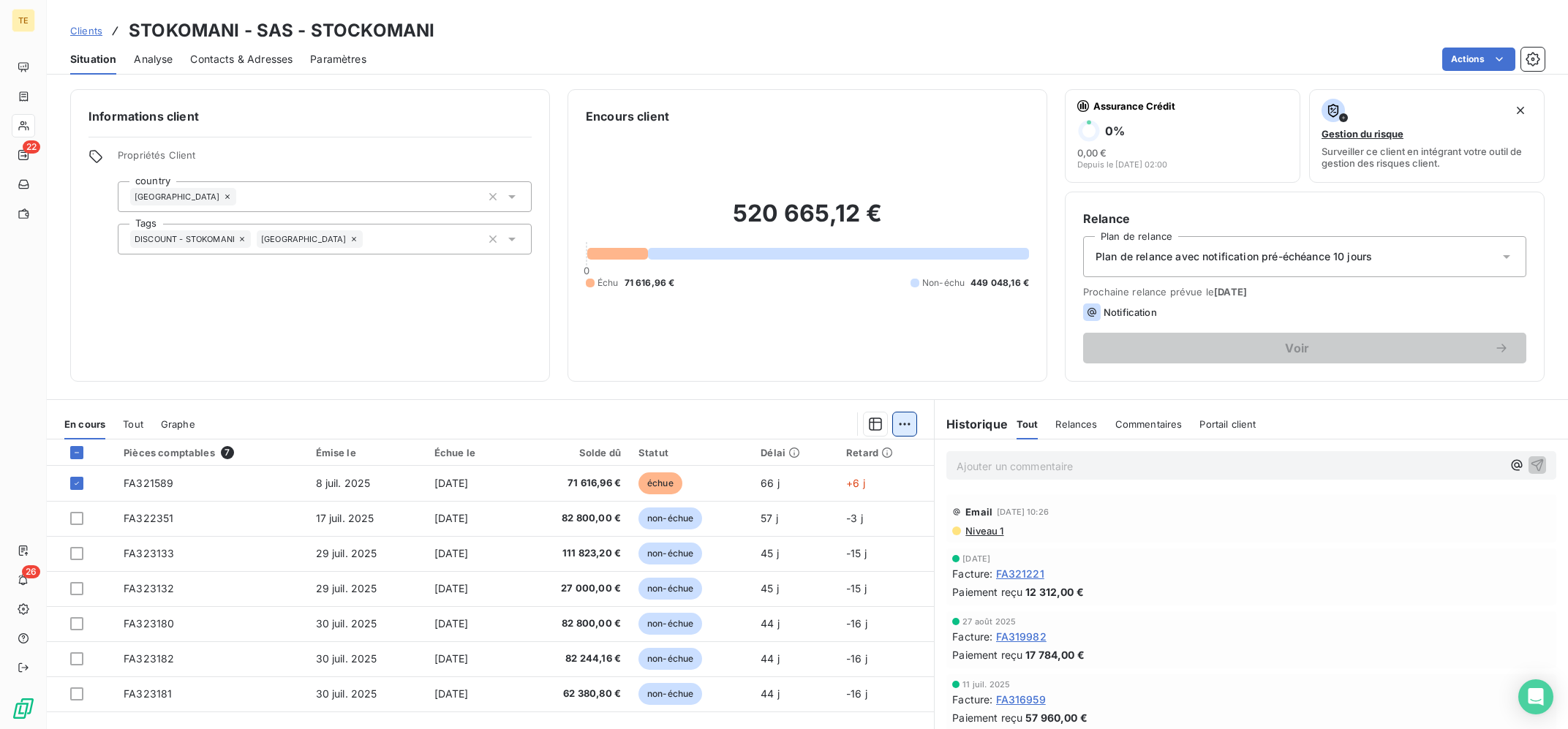
click at [907, 423] on html "TE 22 26 Clients STOKOMANI - SAS - STOCKOMANI Situation Analyse Contacts & Adre…" at bounding box center [784, 364] width 1568 height 729
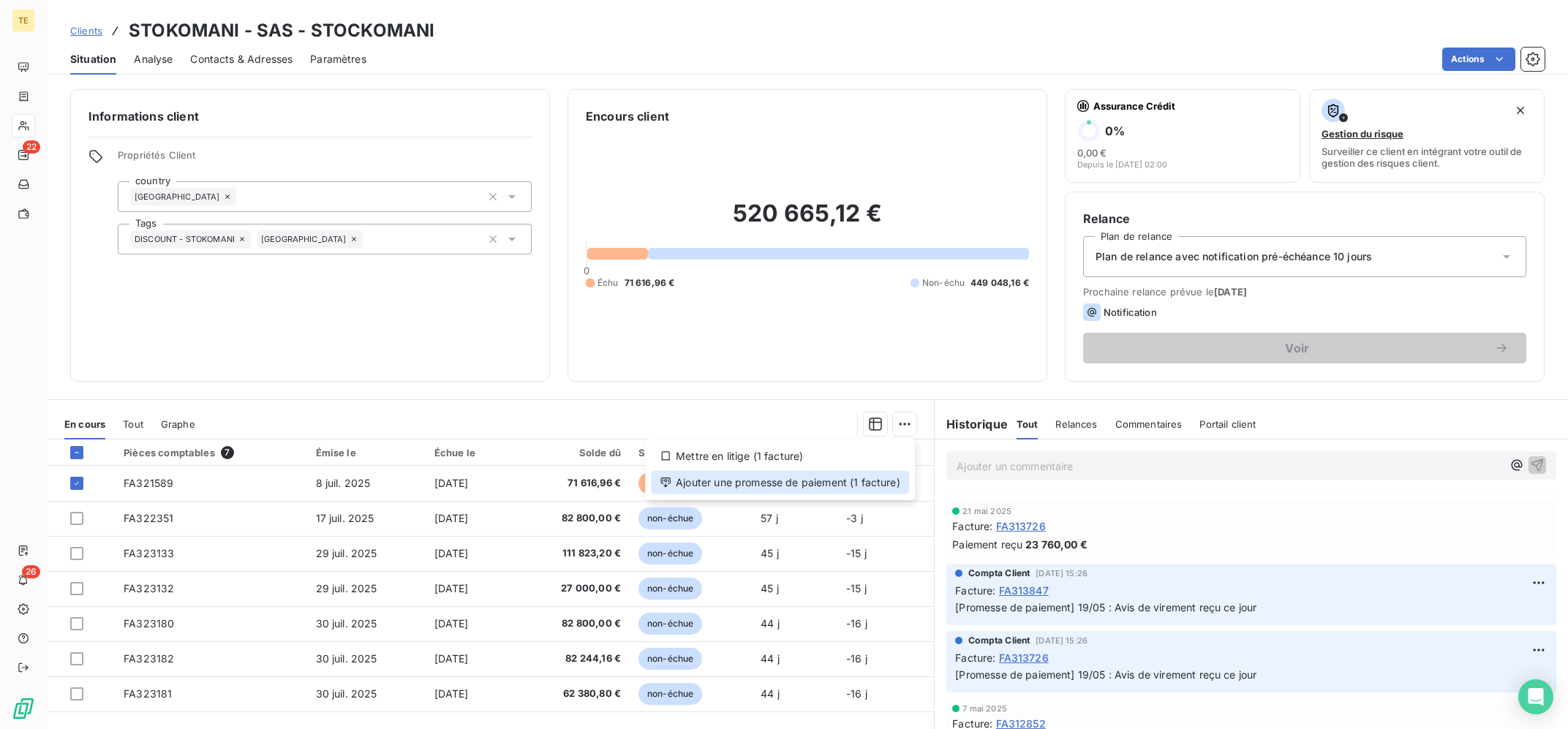
click at [816, 485] on div "Ajouter une promesse de paiement (1 facture)" at bounding box center [780, 483] width 258 height 24
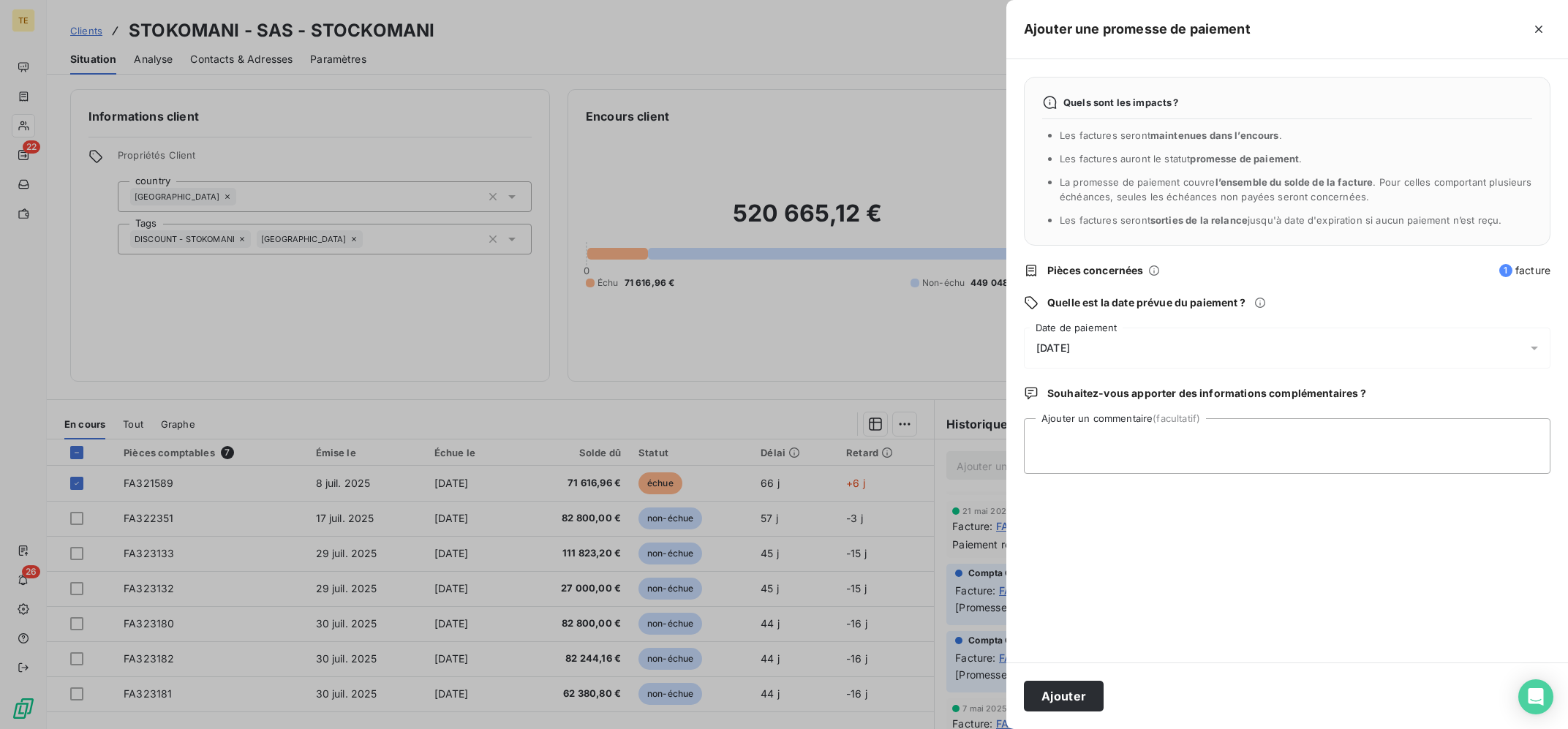
click at [1127, 357] on div "[DATE]" at bounding box center [1287, 348] width 527 height 41
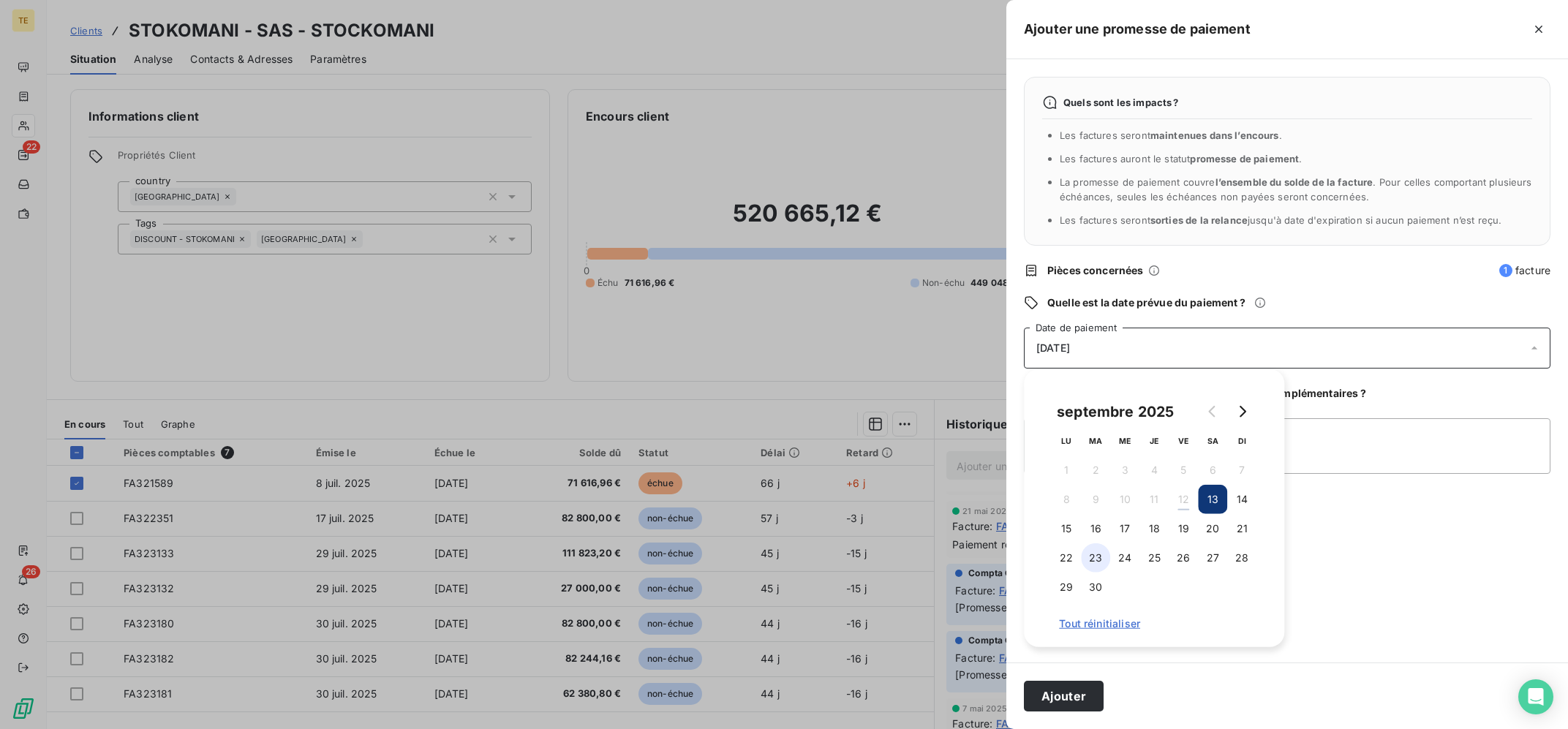
click at [1099, 556] on button "23" at bounding box center [1095, 559] width 30 height 30
click at [1432, 452] on textarea "Ajouter un commentaire (facultatif)" at bounding box center [1287, 446] width 527 height 55
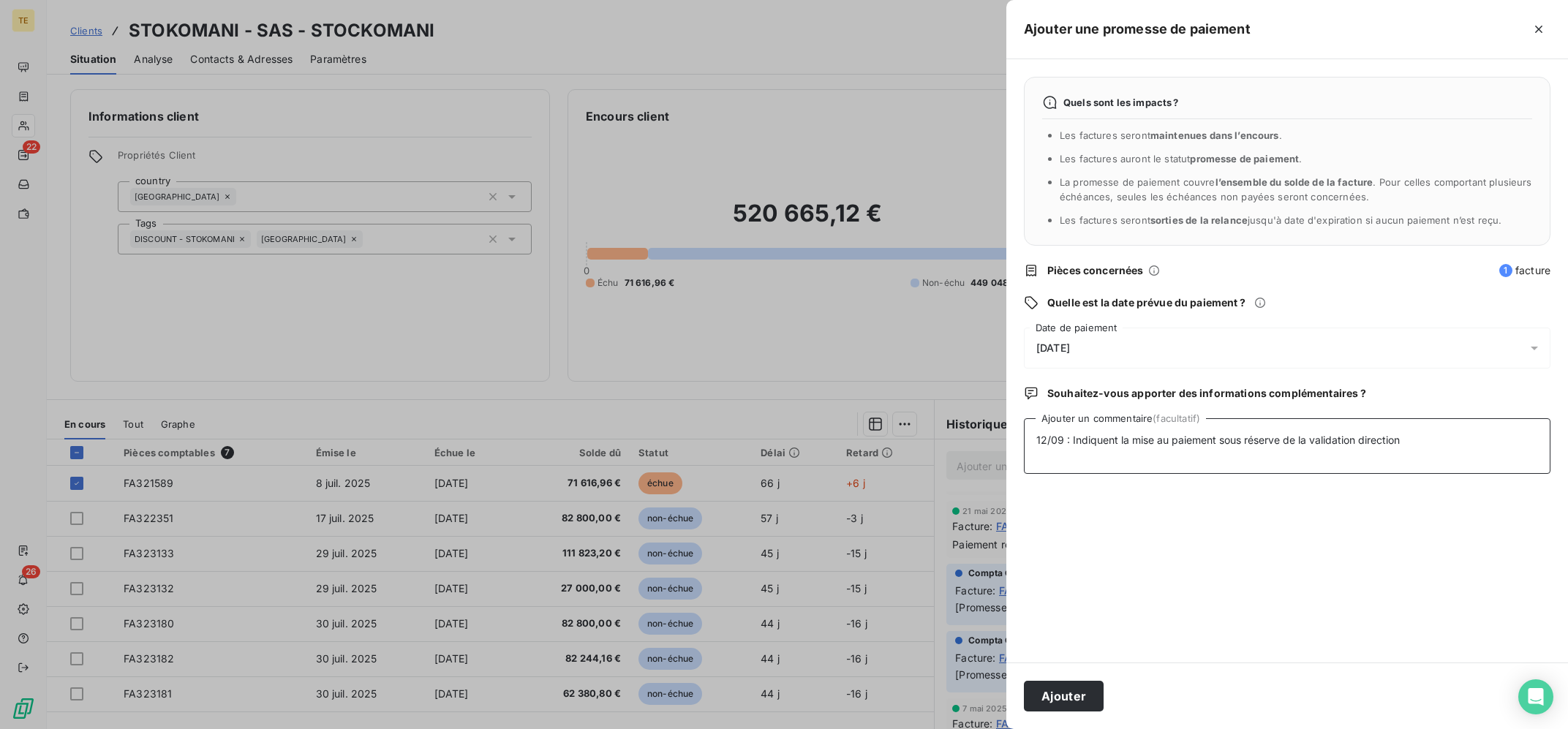
click at [1432, 446] on textarea "12/09 : Indiquent la mise au paiement sous réserve de la validation direction" at bounding box center [1287, 446] width 527 height 55
click at [1514, 442] on textarea "12/09 : Indiquent la mise au paiement sous réserve de la validation direction p…" at bounding box center [1287, 446] width 527 height 55
type textarea "12/09 : Indiquent la mise au paiement sous réserve de la validation direction p…"
click at [1037, 691] on button "Ajouter" at bounding box center [1064, 697] width 80 height 31
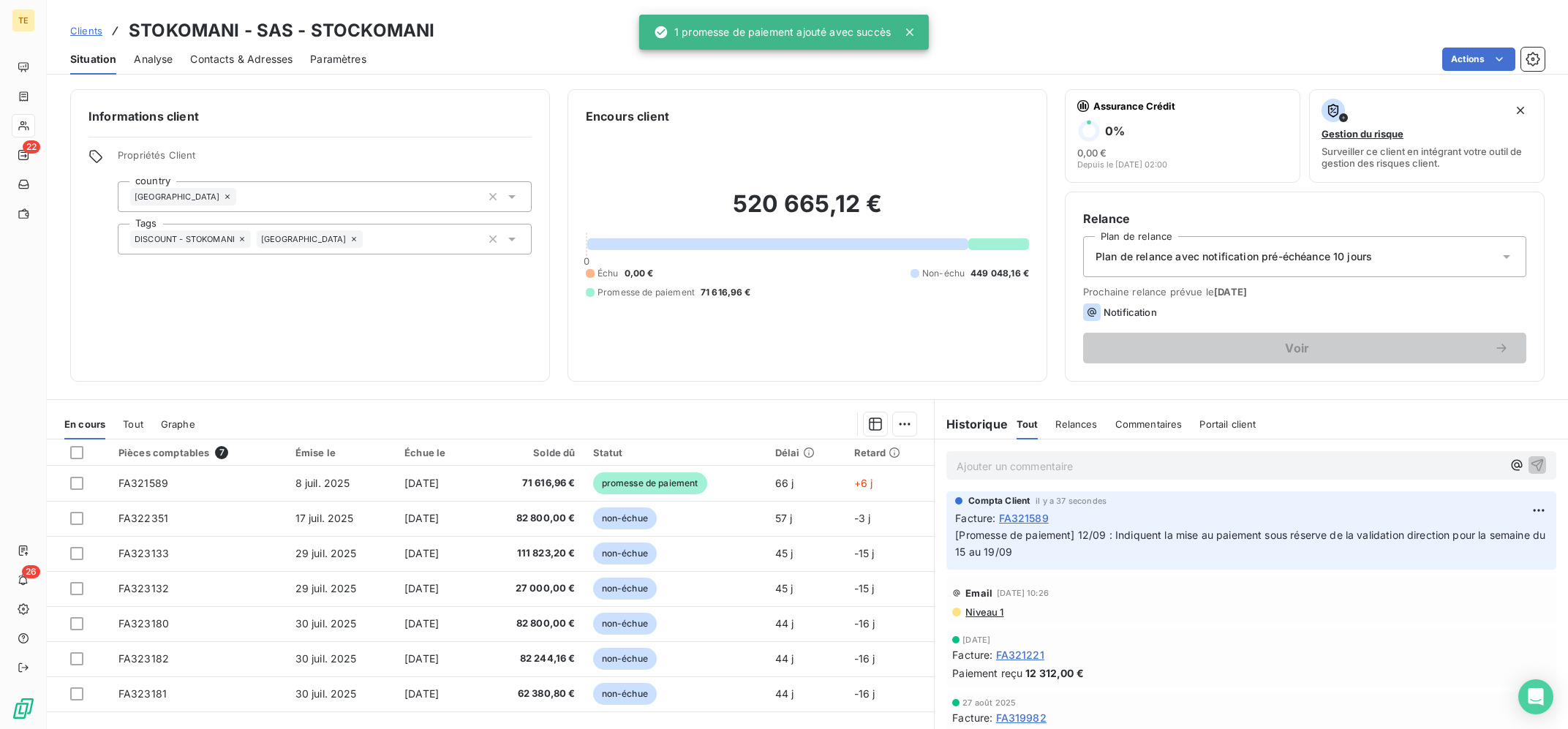
scroll to position [0, 0]
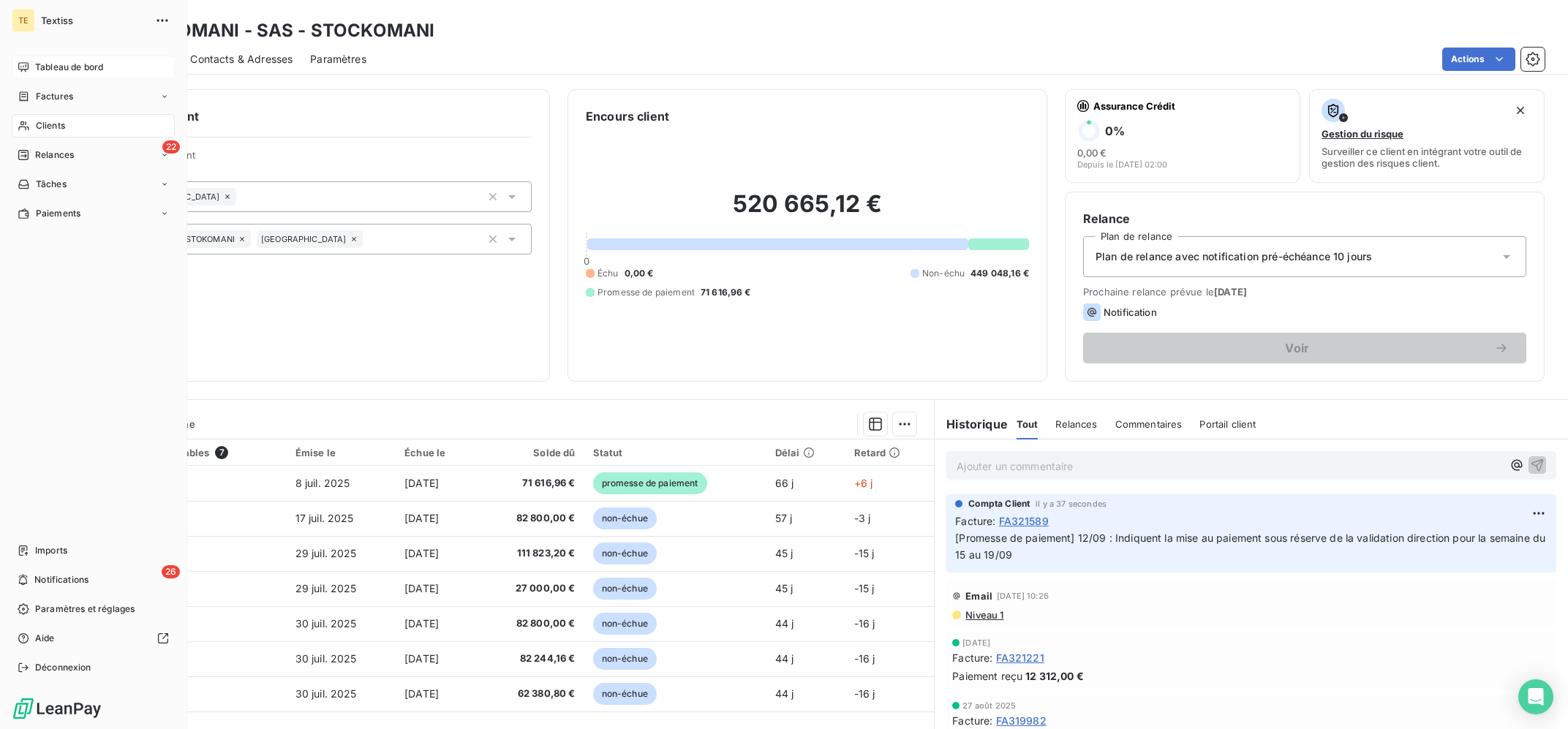
click at [52, 61] on span "Tableau de bord" at bounding box center [69, 67] width 68 height 13
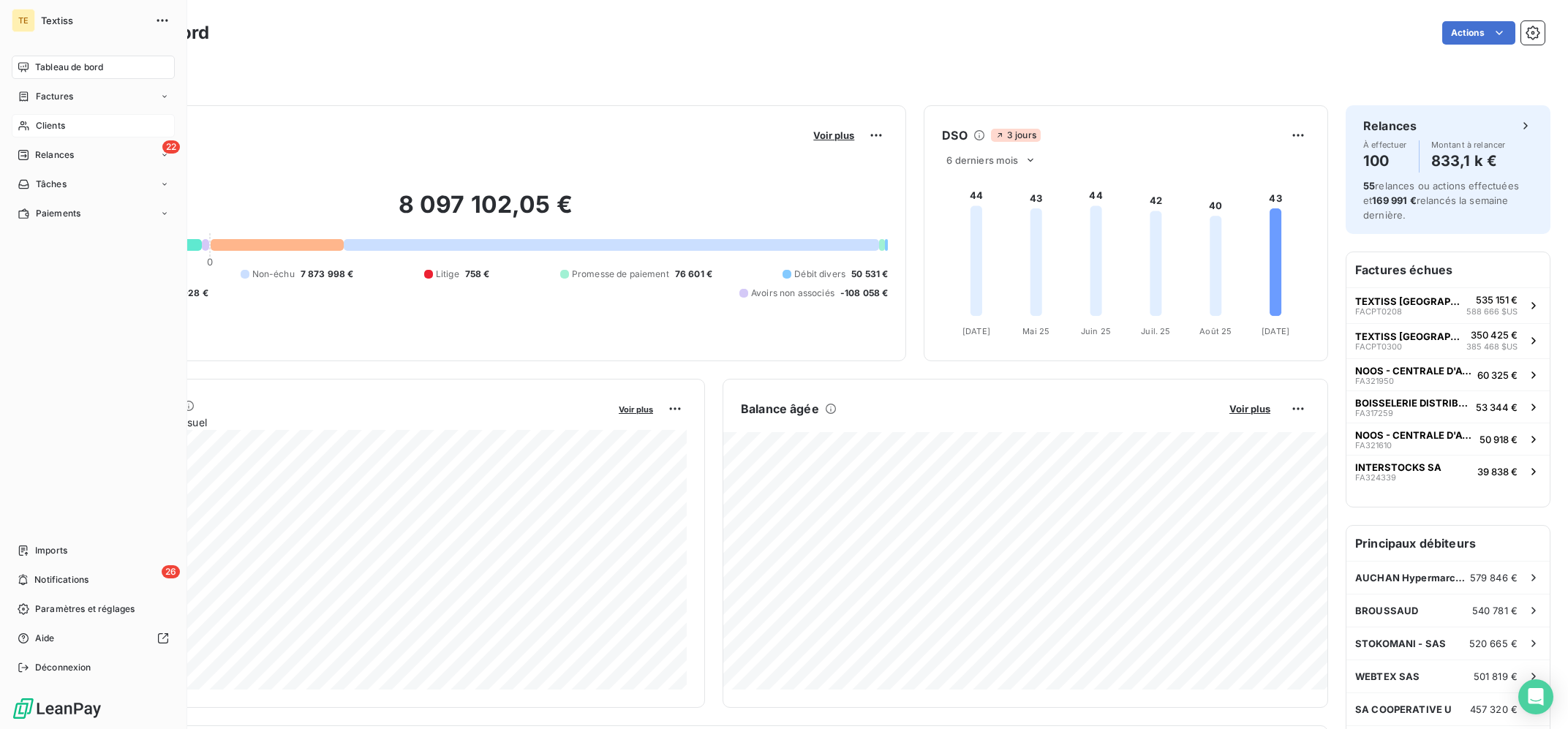
click at [41, 126] on span "Clients" at bounding box center [51, 126] width 30 height 13
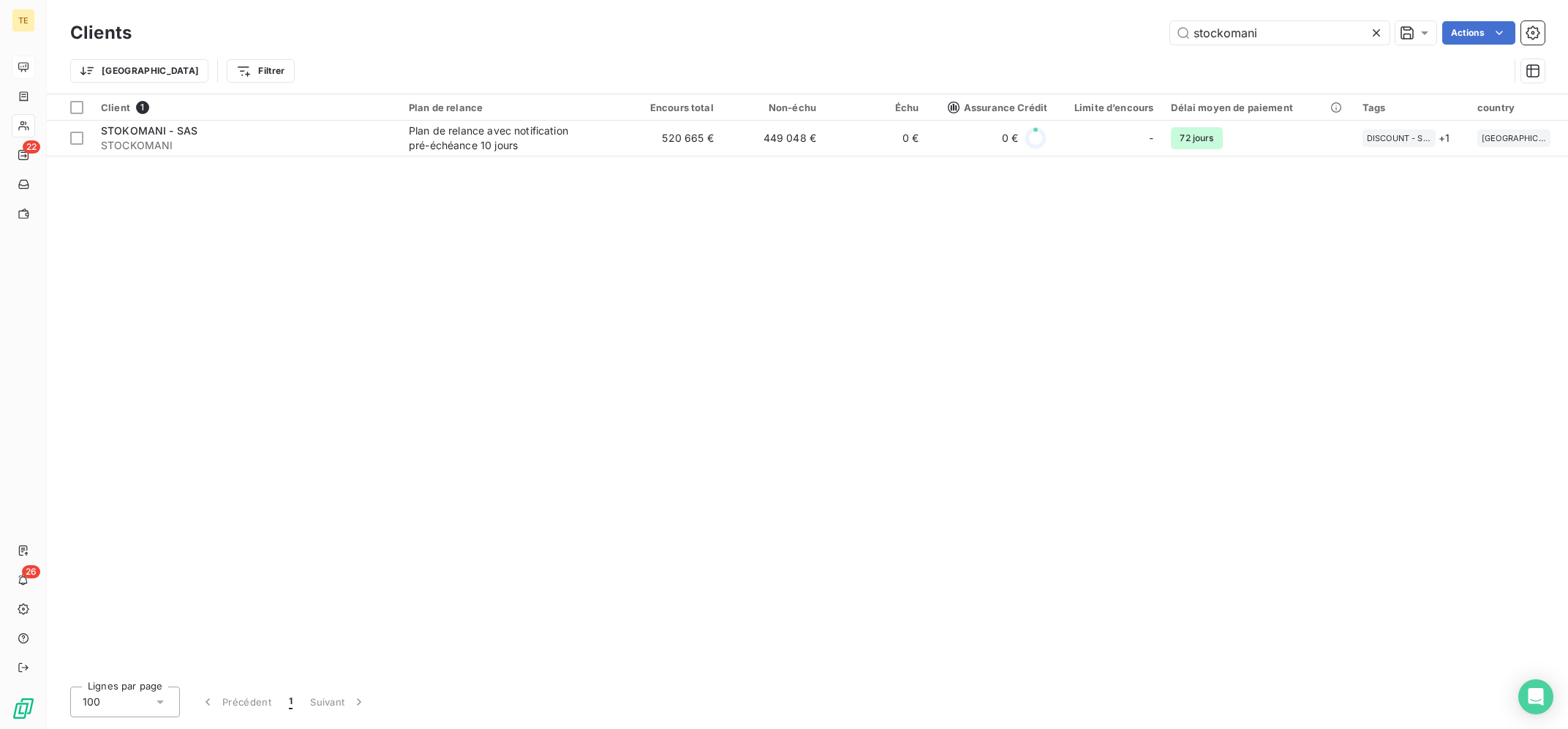
drag, startPoint x: 1307, startPoint y: 41, endPoint x: 1058, endPoint y: 18, distance: 250.1
click at [1170, 21] on input "stockomani" at bounding box center [1279, 33] width 219 height 24
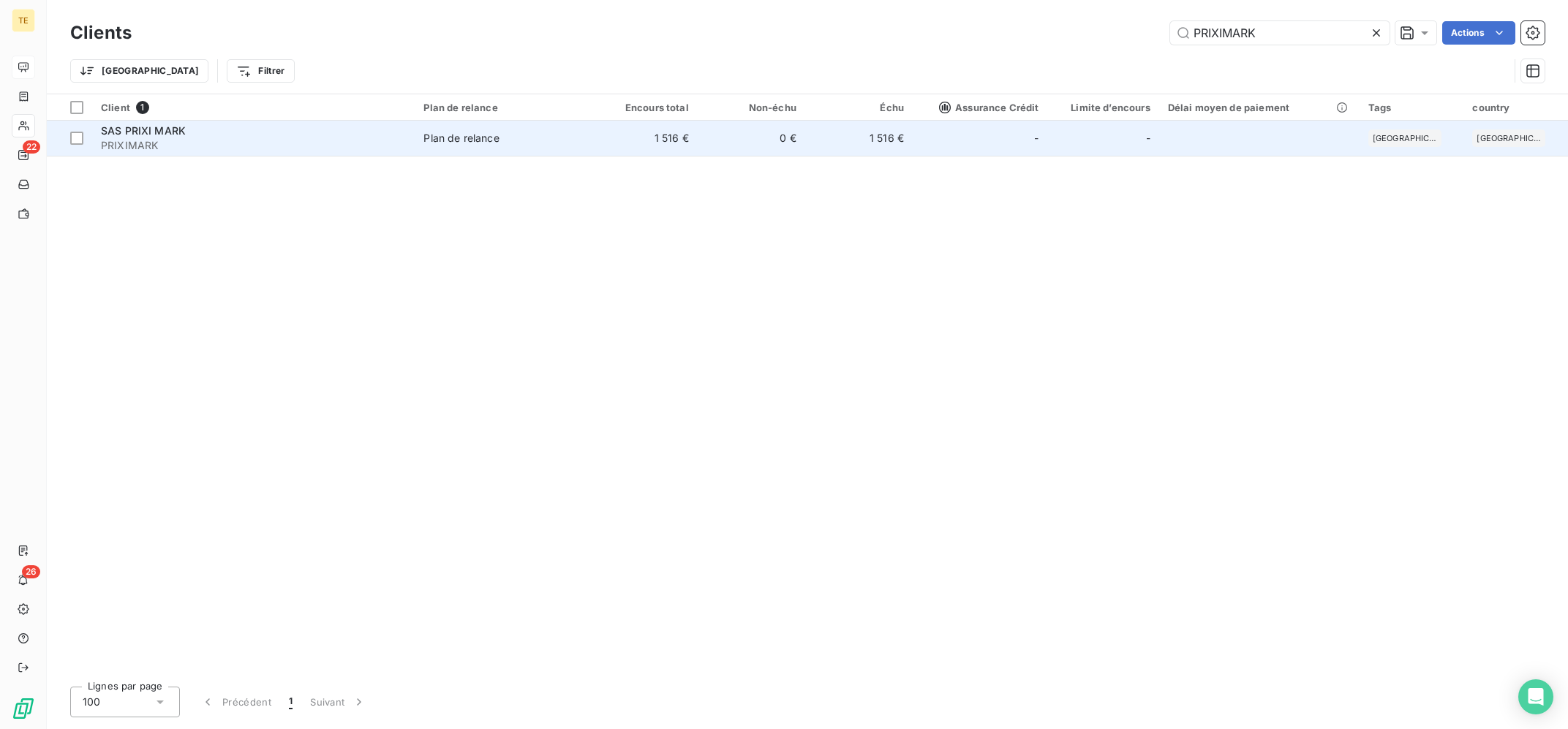
type input "PRIXIMARK"
click at [579, 148] on td "Plan de relance" at bounding box center [502, 139] width 175 height 35
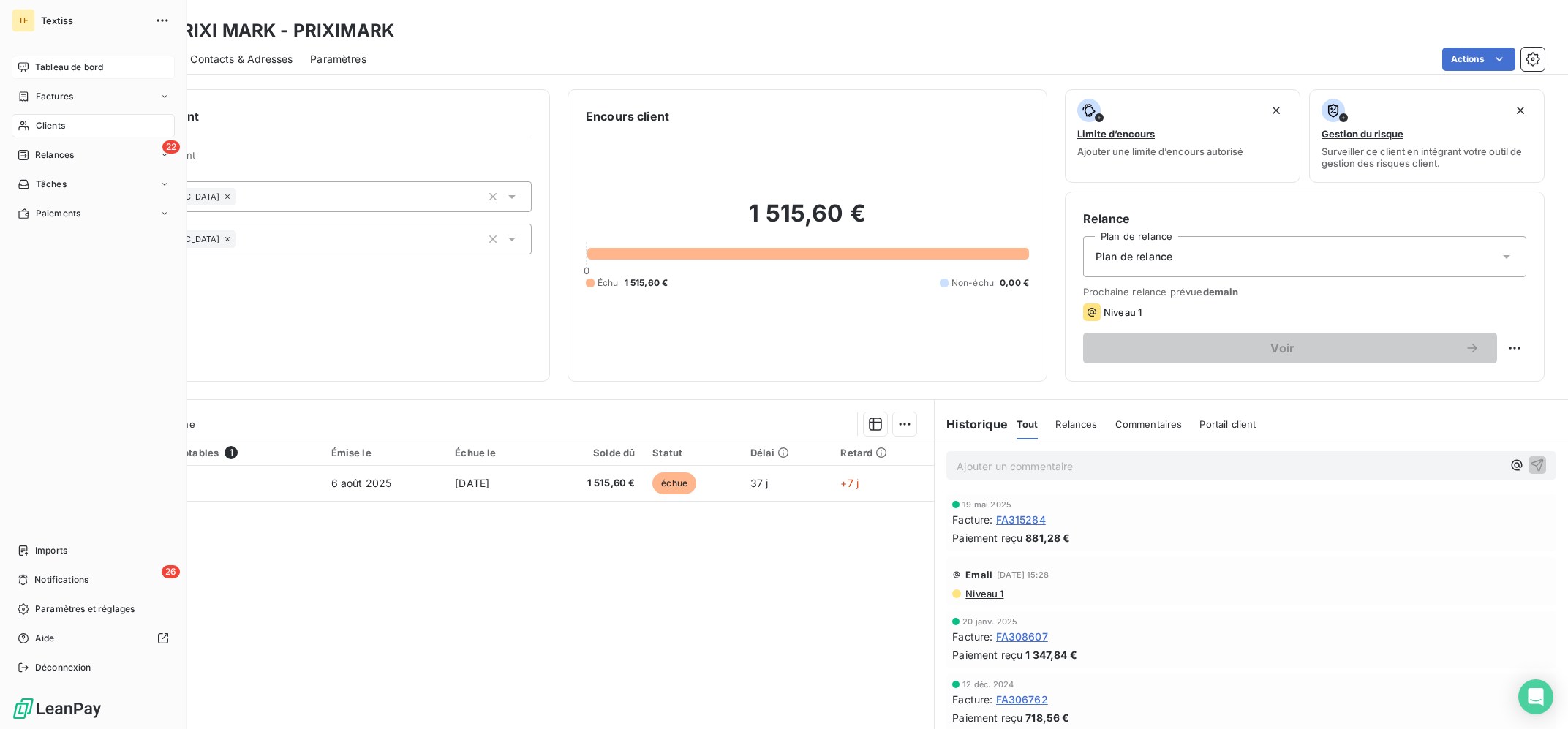
click at [32, 125] on div "Clients" at bounding box center [93, 126] width 163 height 24
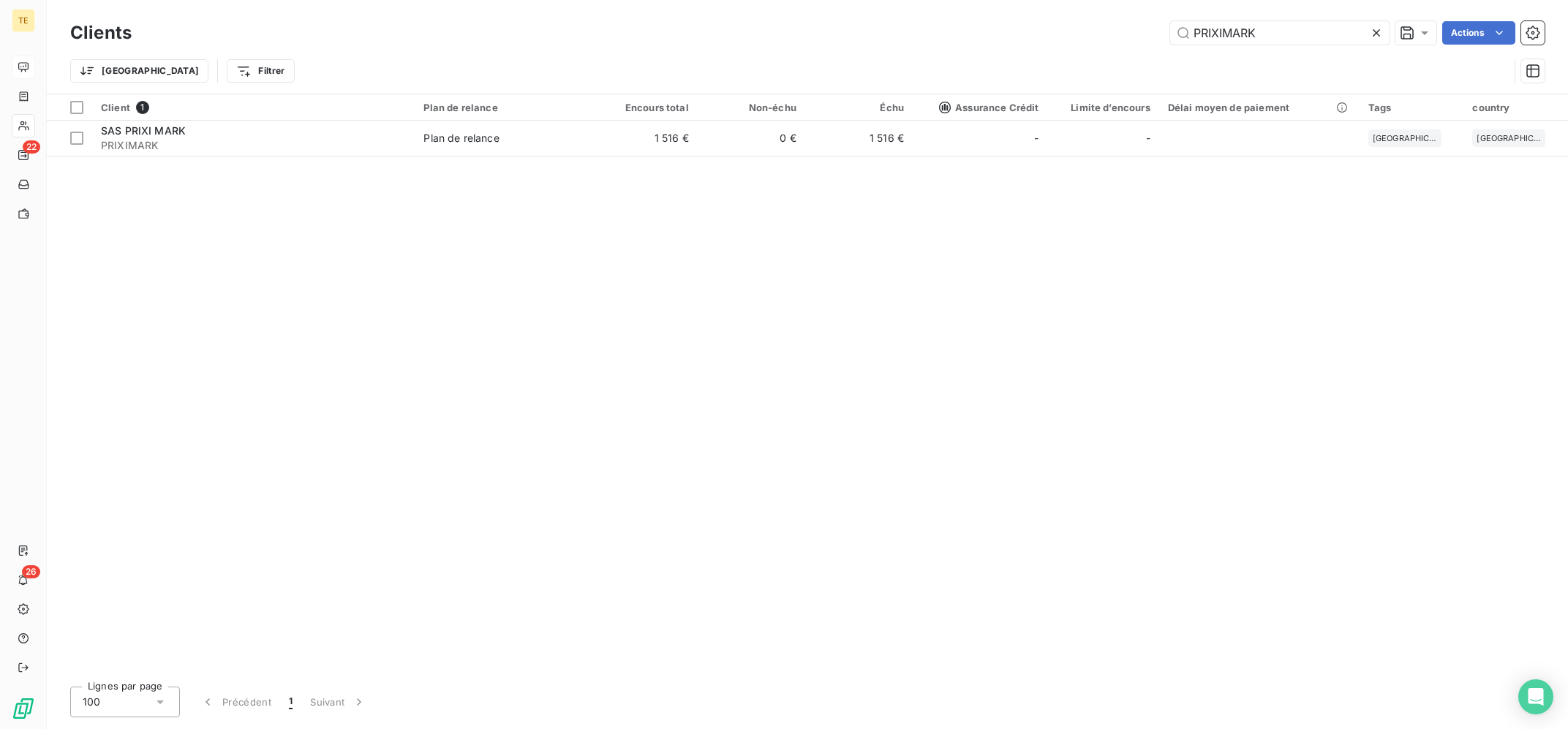
drag, startPoint x: 1258, startPoint y: 40, endPoint x: 1128, endPoint y: 7, distance: 134.1
click at [1170, 21] on input "PRIXIMARK" at bounding box center [1279, 33] width 219 height 24
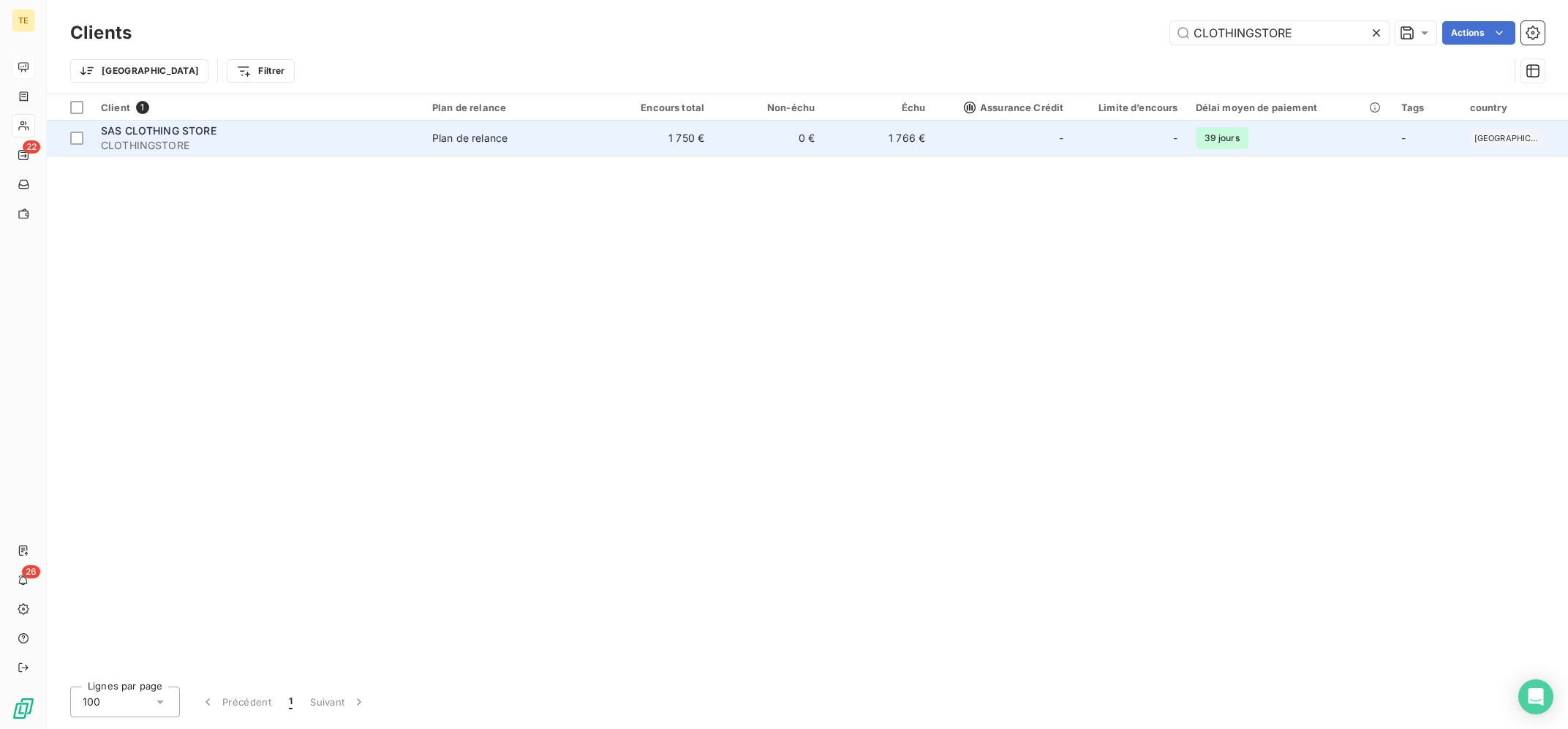
type input "CLOTHINGSTORE"
click at [670, 139] on td "1 750 €" at bounding box center [658, 139] width 111 height 35
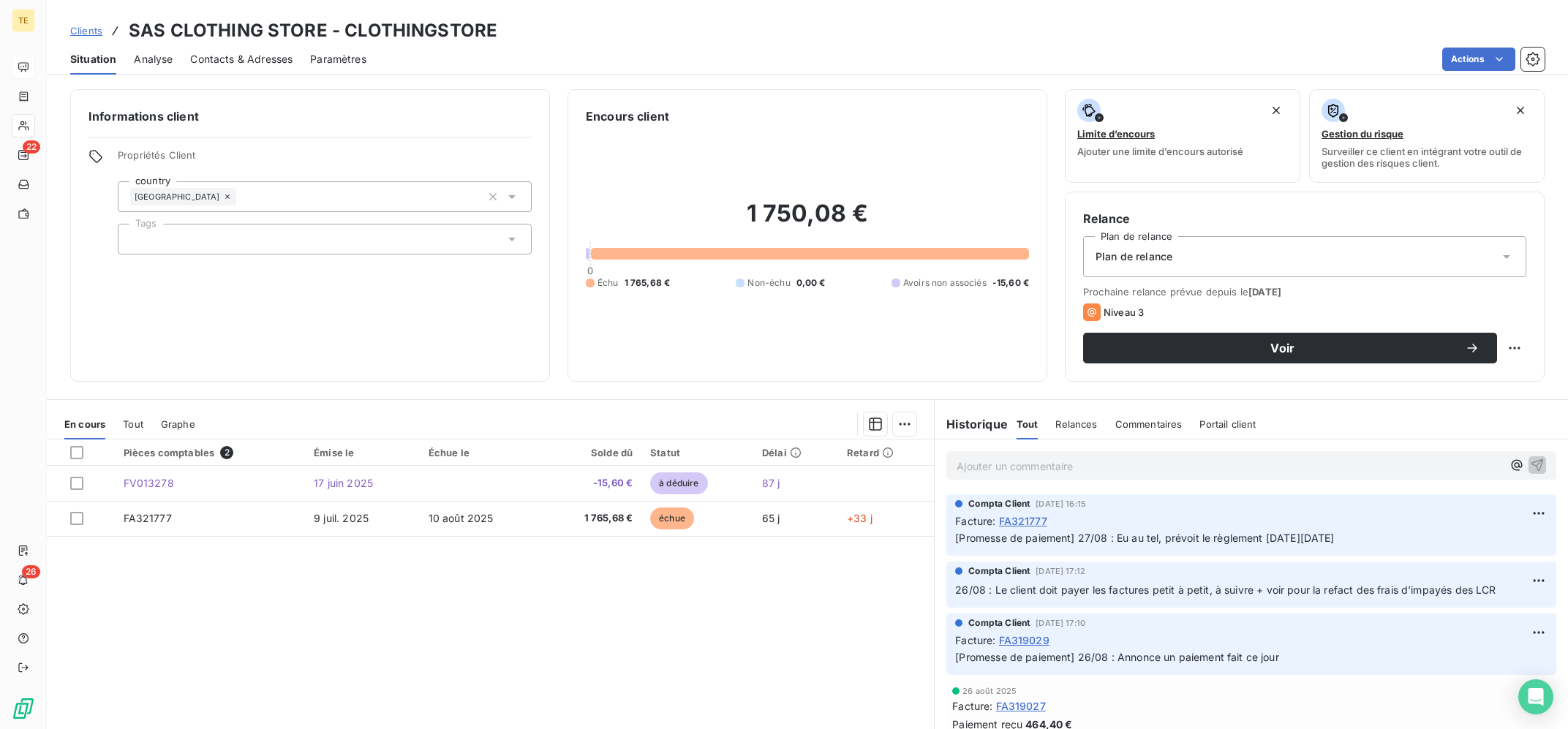
click at [1170, 463] on p "Ajouter un commentaire ﻿" at bounding box center [1229, 466] width 546 height 18
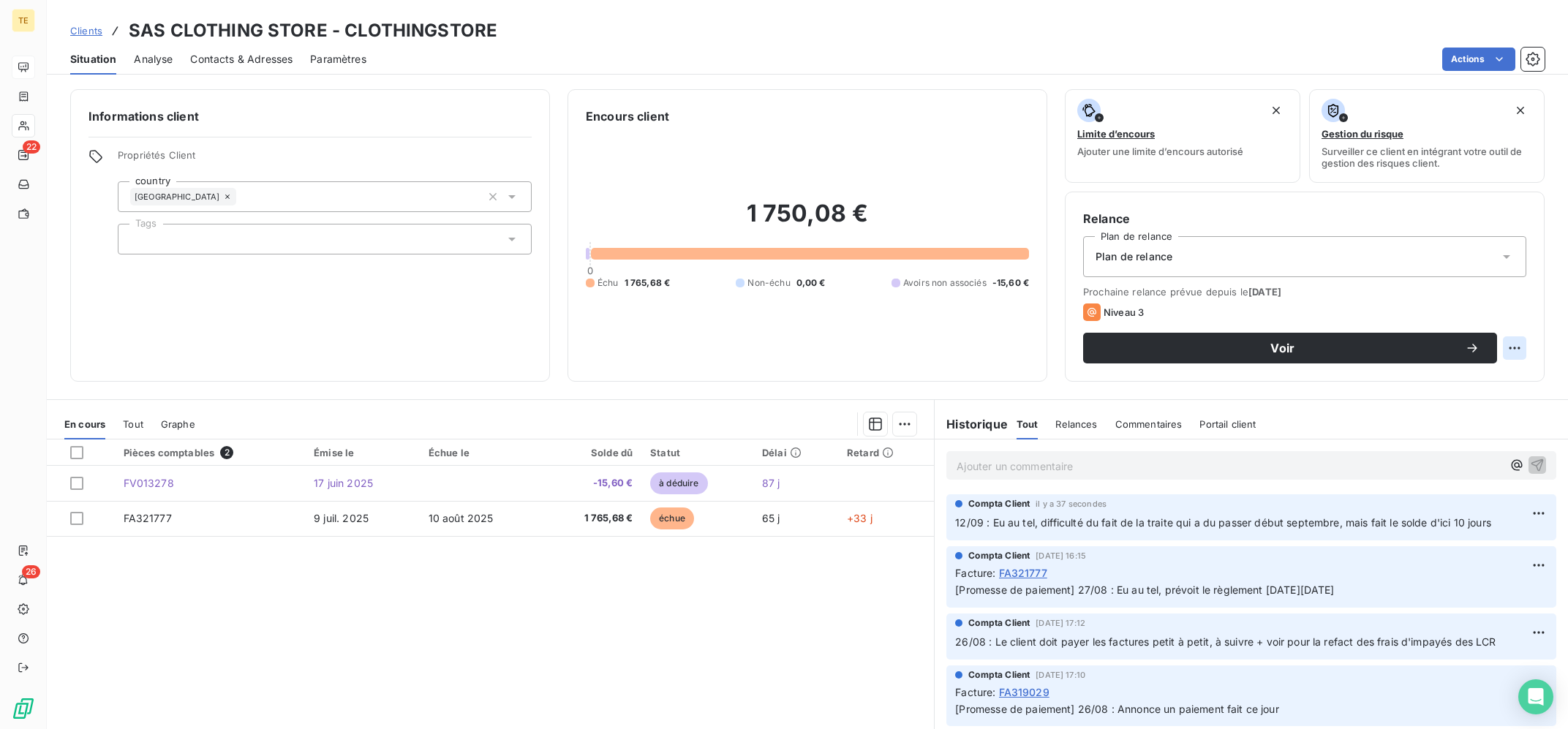
click at [1516, 344] on html "TE 22 26 Clients SAS CLOTHING STORE - CLOTHINGSTORE Situation Analyse Contacts …" at bounding box center [784, 364] width 1568 height 729
click at [1479, 378] on div "Replanifier cette action" at bounding box center [1454, 381] width 131 height 24
select select "8"
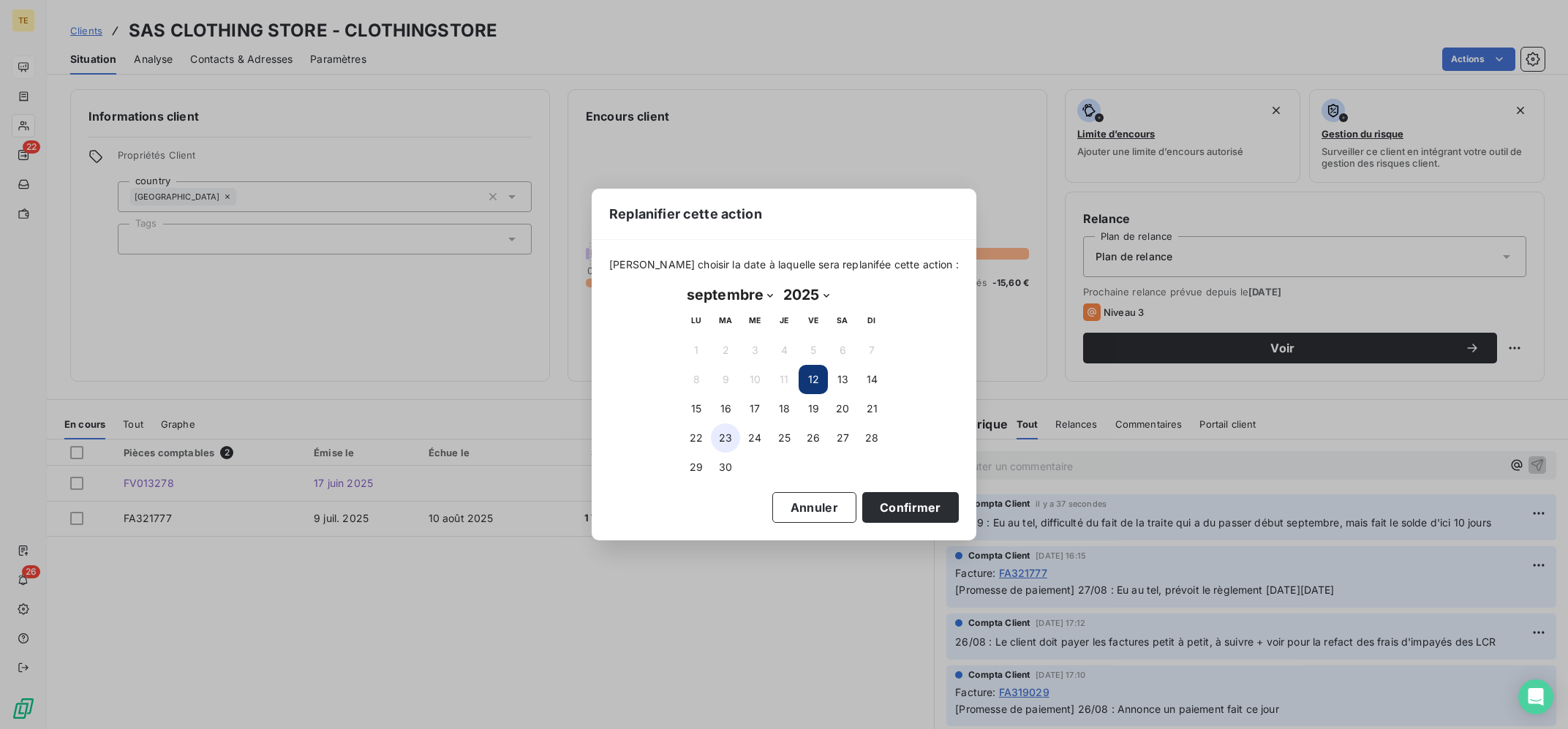
click at [715, 440] on button "23" at bounding box center [726, 438] width 30 height 30
click at [874, 502] on button "Confirmer" at bounding box center [910, 508] width 97 height 31
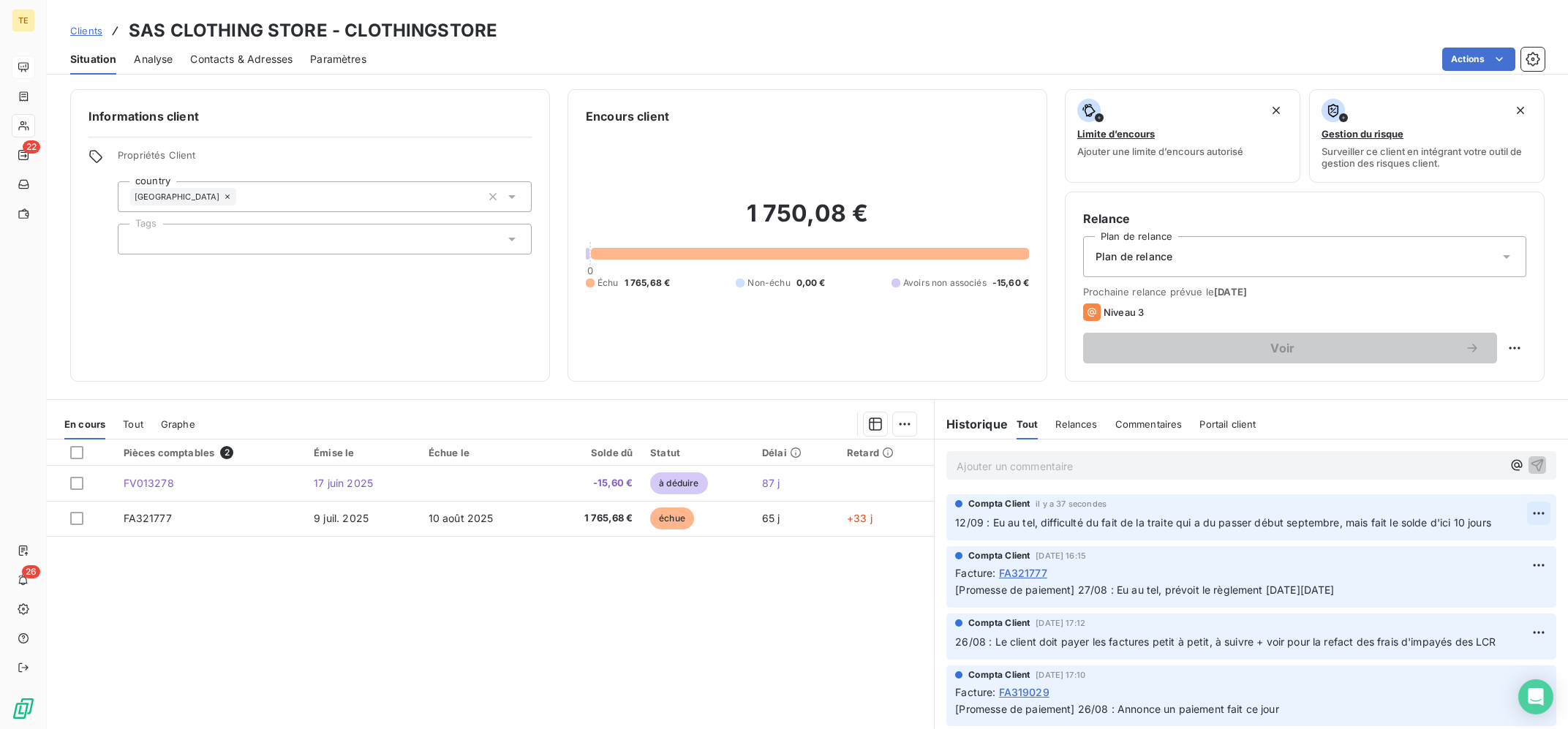
click at [1544, 516] on html "TE 22 26 Clients SAS CLOTHING STORE - CLOTHINGSTORE Situation Analyse Contacts …" at bounding box center [784, 364] width 1568 height 729
click at [1519, 541] on div "Editer" at bounding box center [1503, 547] width 82 height 24
click at [583, 660] on div "Pièces comptables 2 Émise le Échue le Solde dû Statut Délai Retard FV013278 [DA…" at bounding box center [490, 581] width 887 height 282
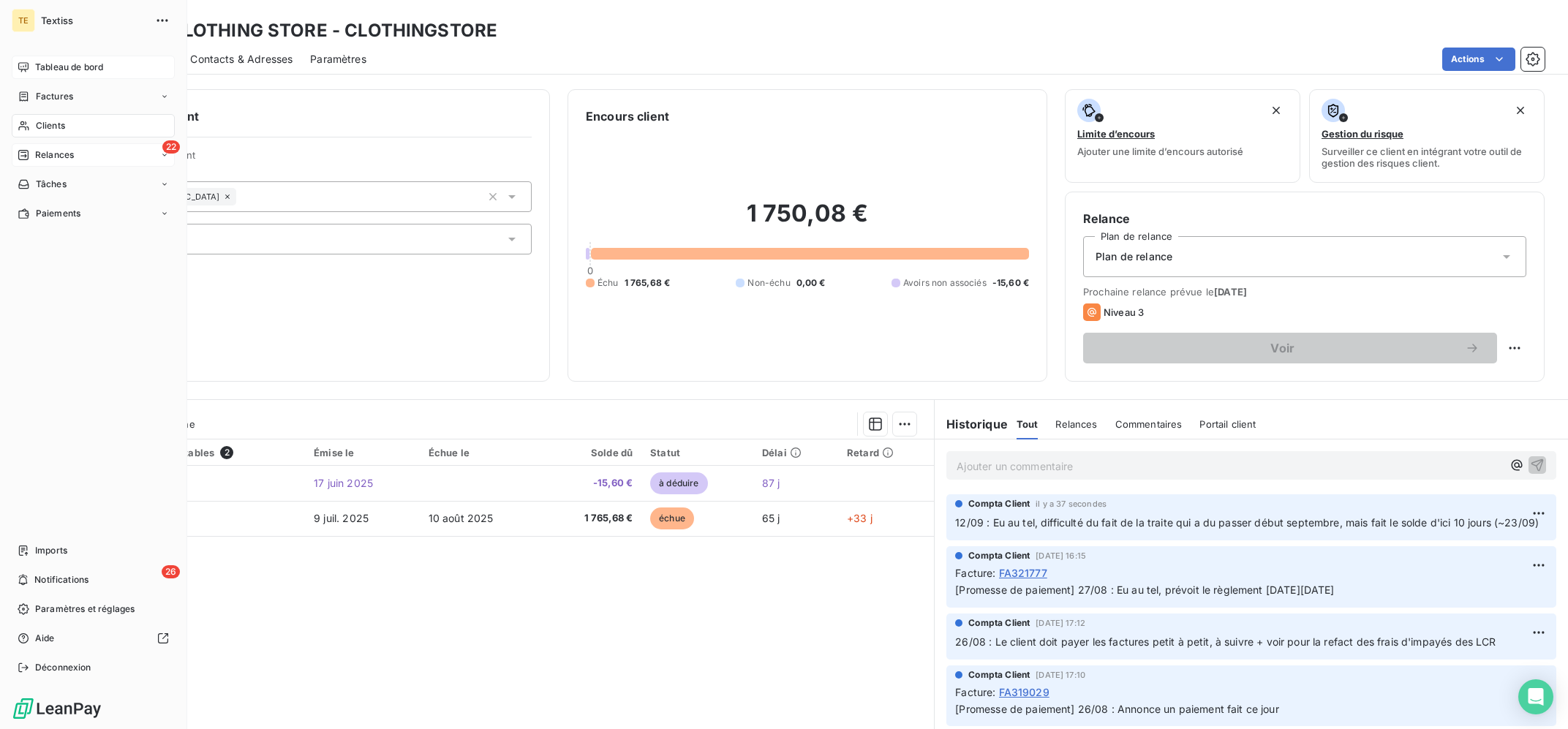
click at [77, 146] on div "22 Relances" at bounding box center [93, 155] width 163 height 24
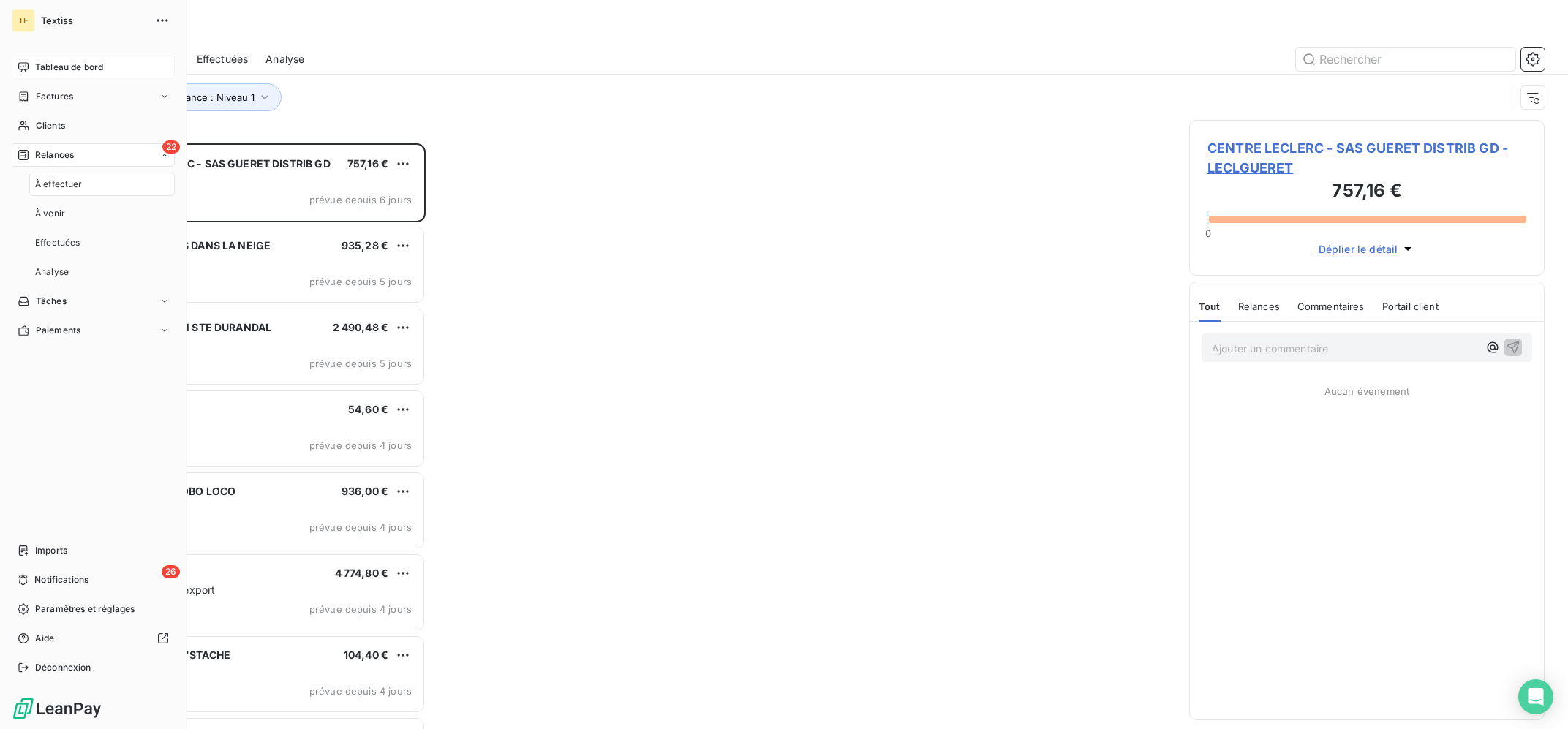
scroll to position [585, 355]
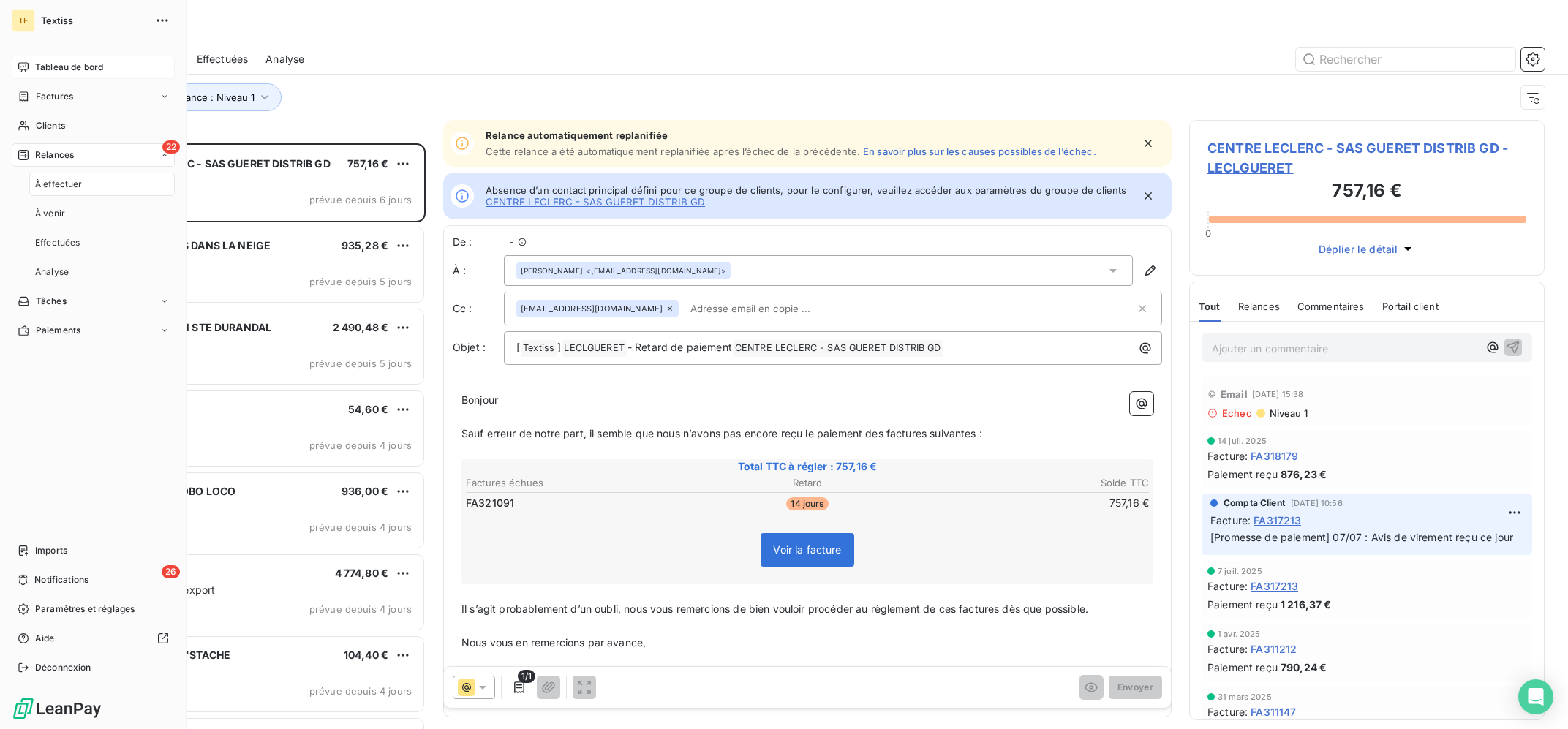
click at [80, 74] on span "Tableau de bord" at bounding box center [69, 67] width 68 height 13
